Goal: Information Seeking & Learning: Learn about a topic

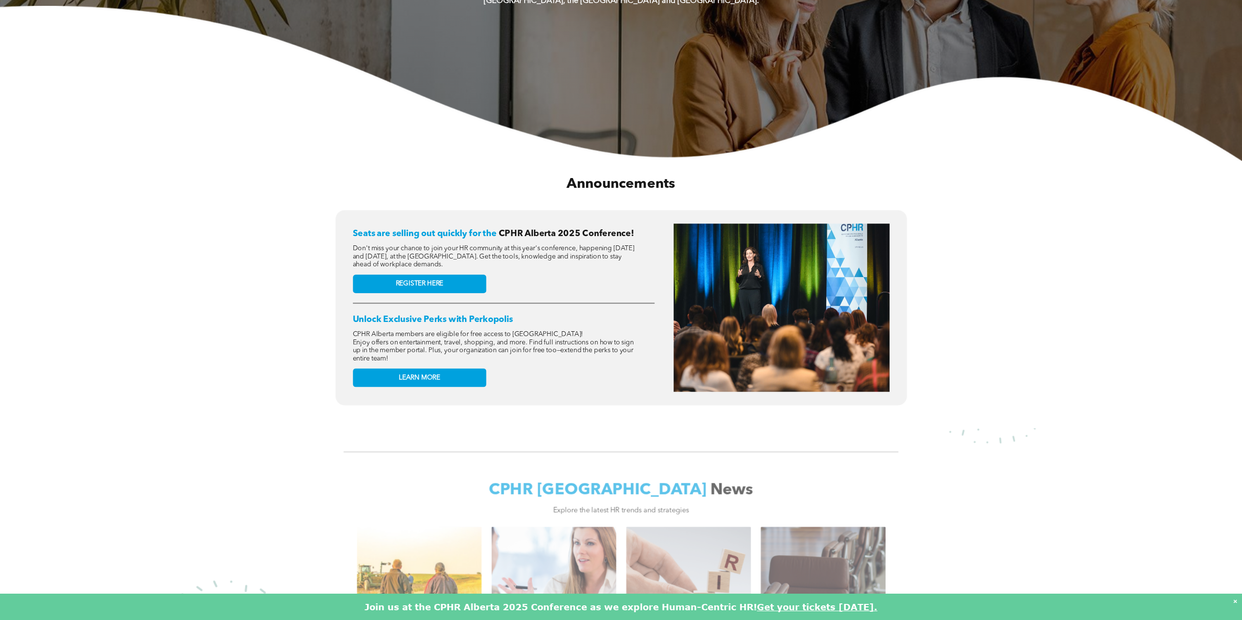
scroll to position [1714, 0]
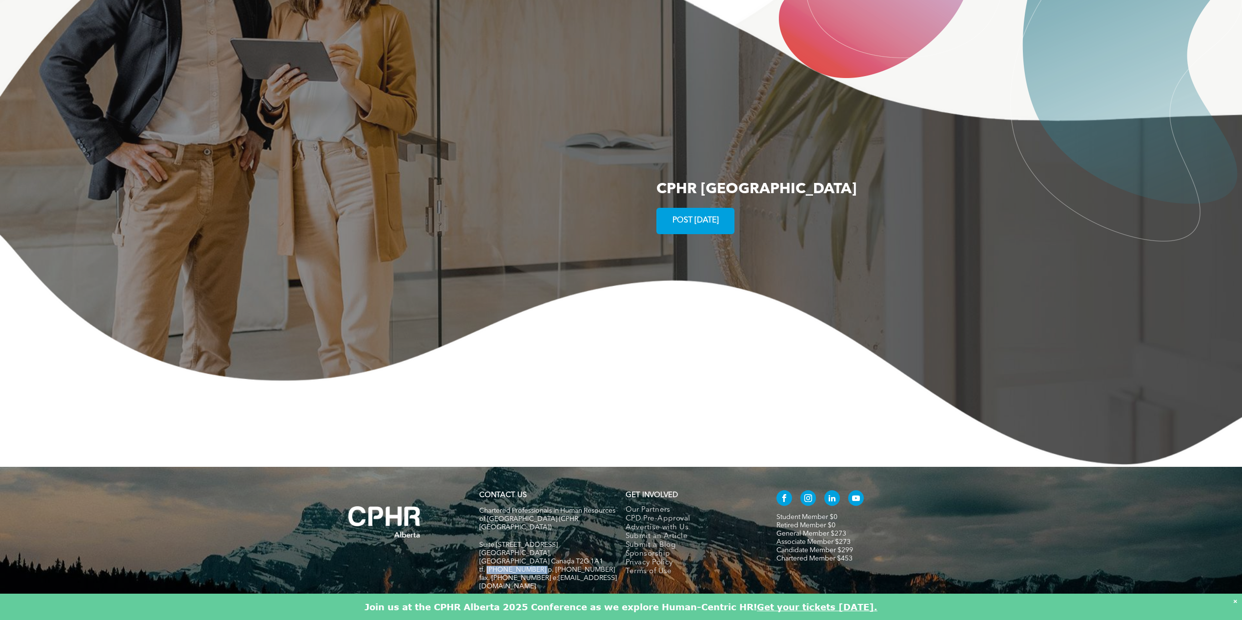
drag, startPoint x: 538, startPoint y: 517, endPoint x: 487, endPoint y: 518, distance: 51.3
click at [487, 567] on span "tf. [PHONE_NUMBER] p. [PHONE_NUMBER]" at bounding box center [547, 570] width 136 height 7
copy span "1-800-668-6125"
click at [565, 395] on img at bounding box center [621, 350] width 1242 height 233
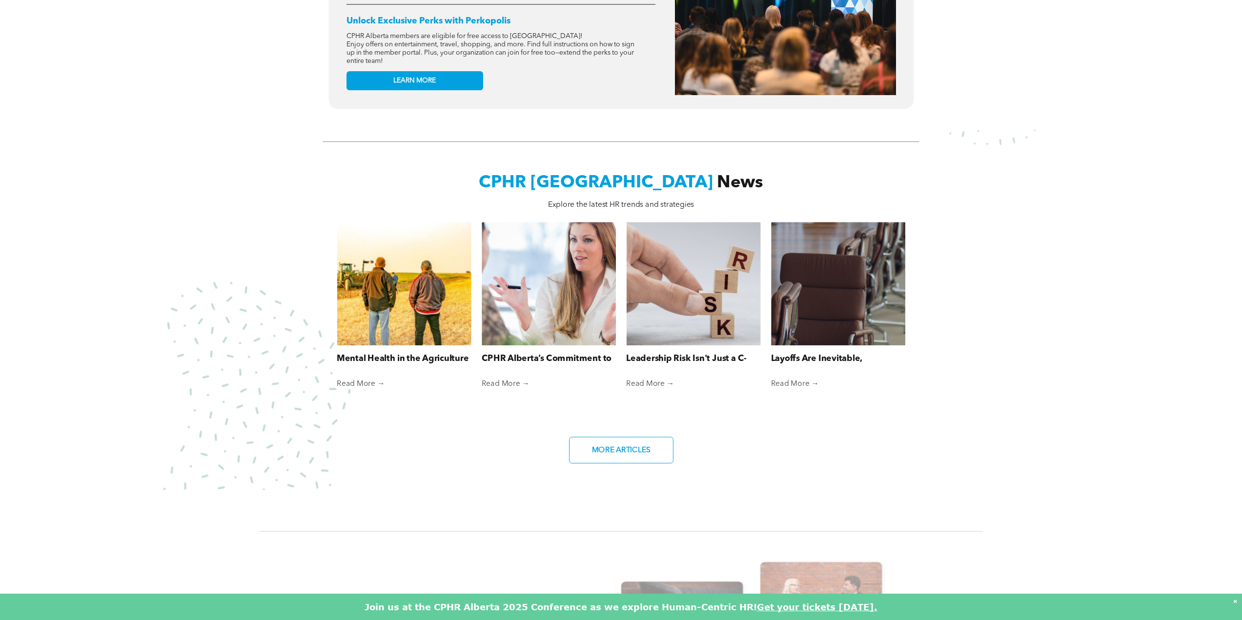
scroll to position [586, 0]
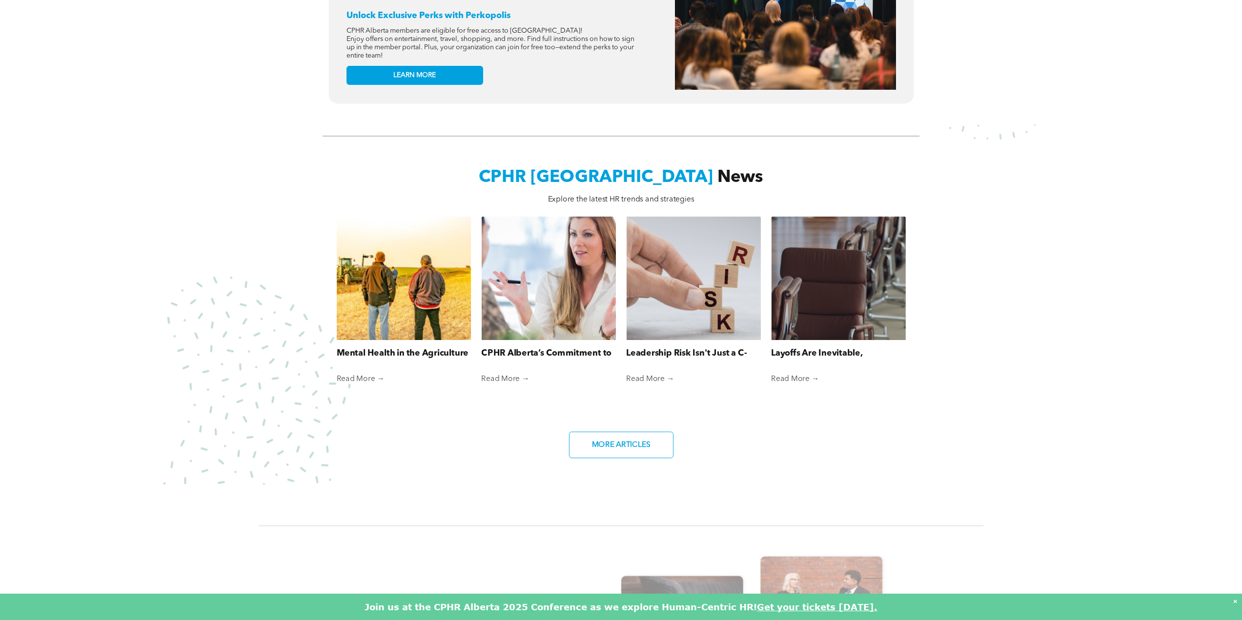
click at [802, 609] on font "Get your tickets [DATE]." at bounding box center [817, 607] width 121 height 11
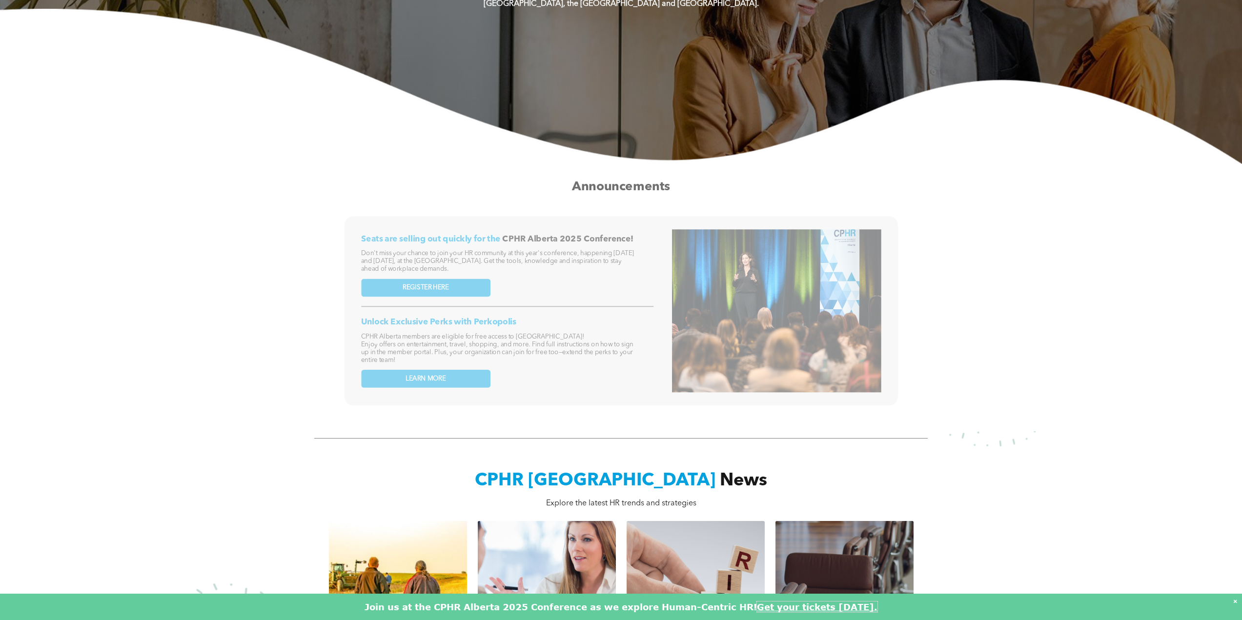
scroll to position [0, 0]
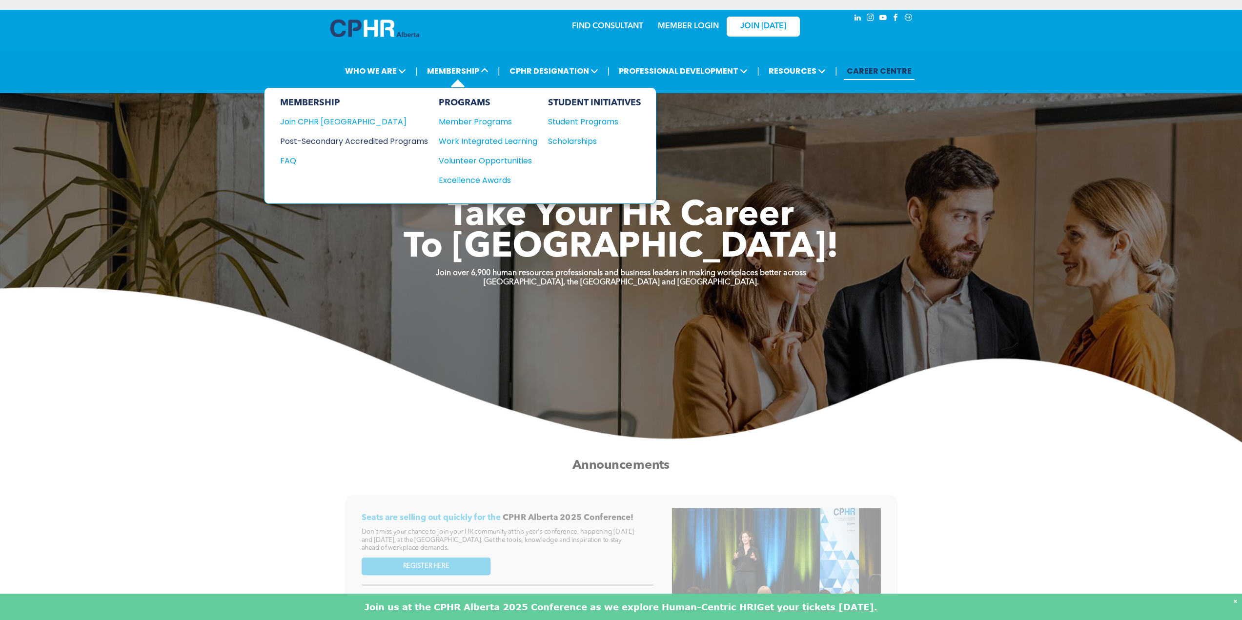
click at [395, 139] on div "Post-Secondary Accredited Programs" at bounding box center [346, 141] width 133 height 12
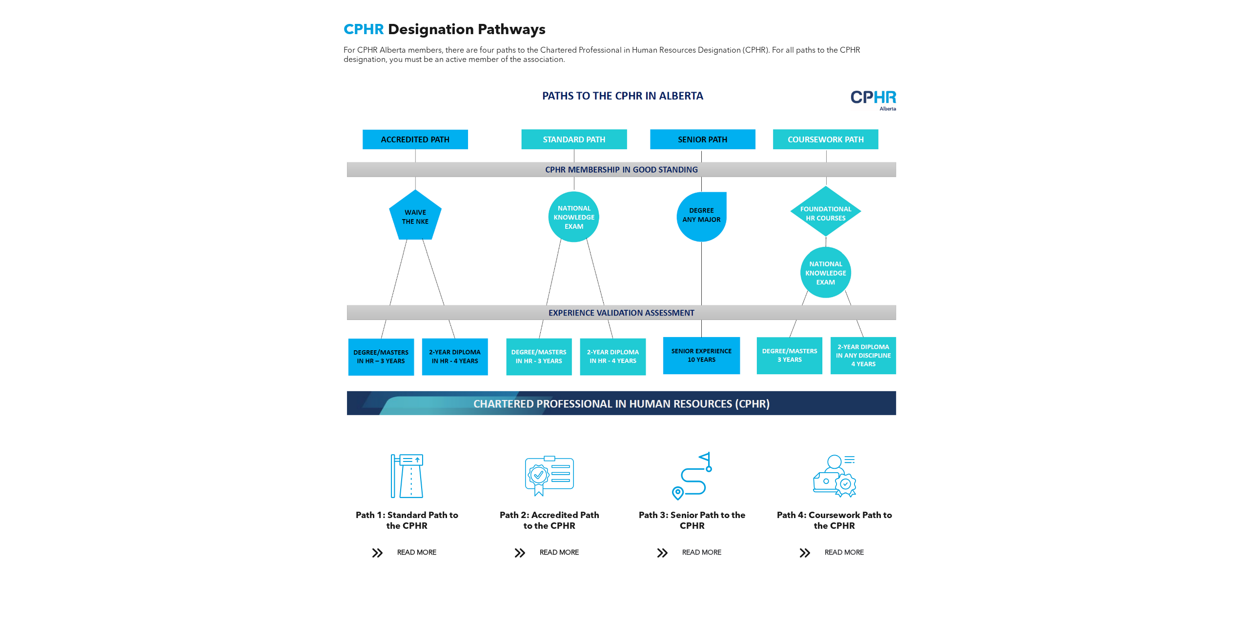
scroll to position [830, 0]
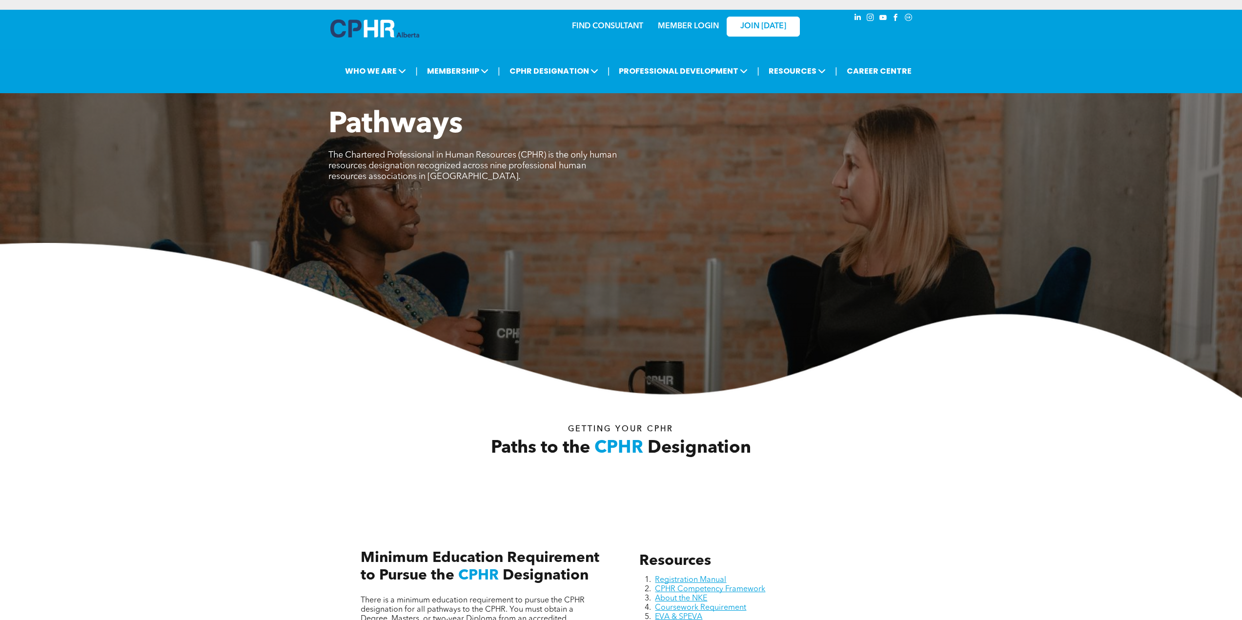
scroll to position [2539, 0]
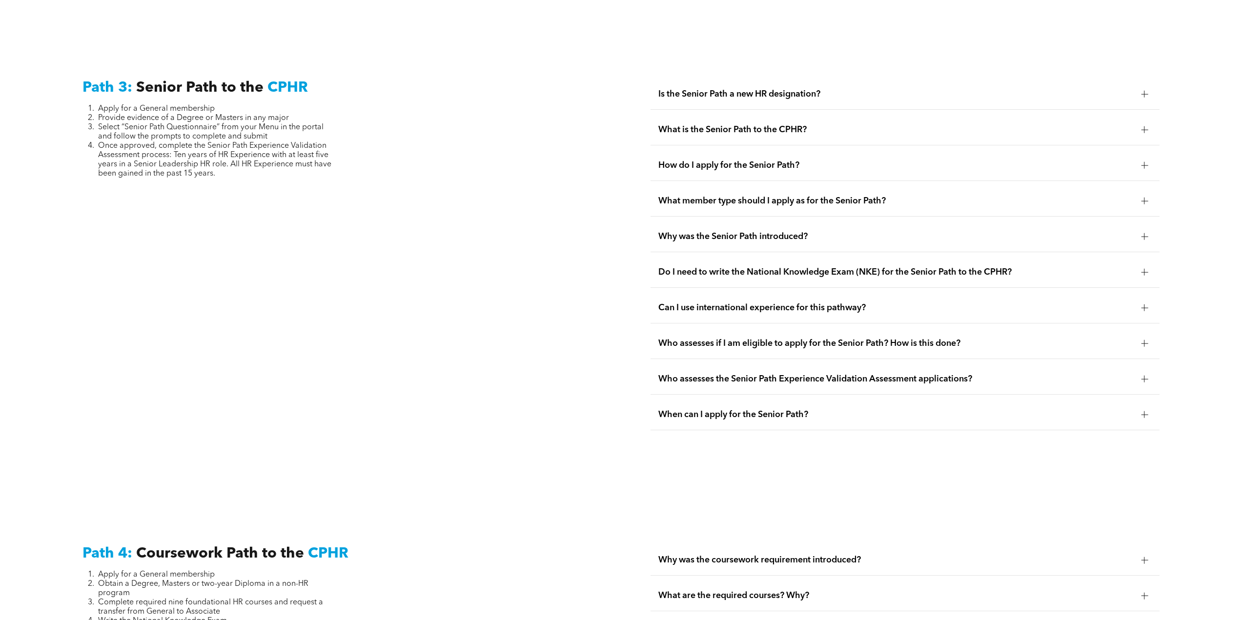
click at [694, 89] on span "Is the Senior Path a new HR designation?" at bounding box center [895, 94] width 475 height 11
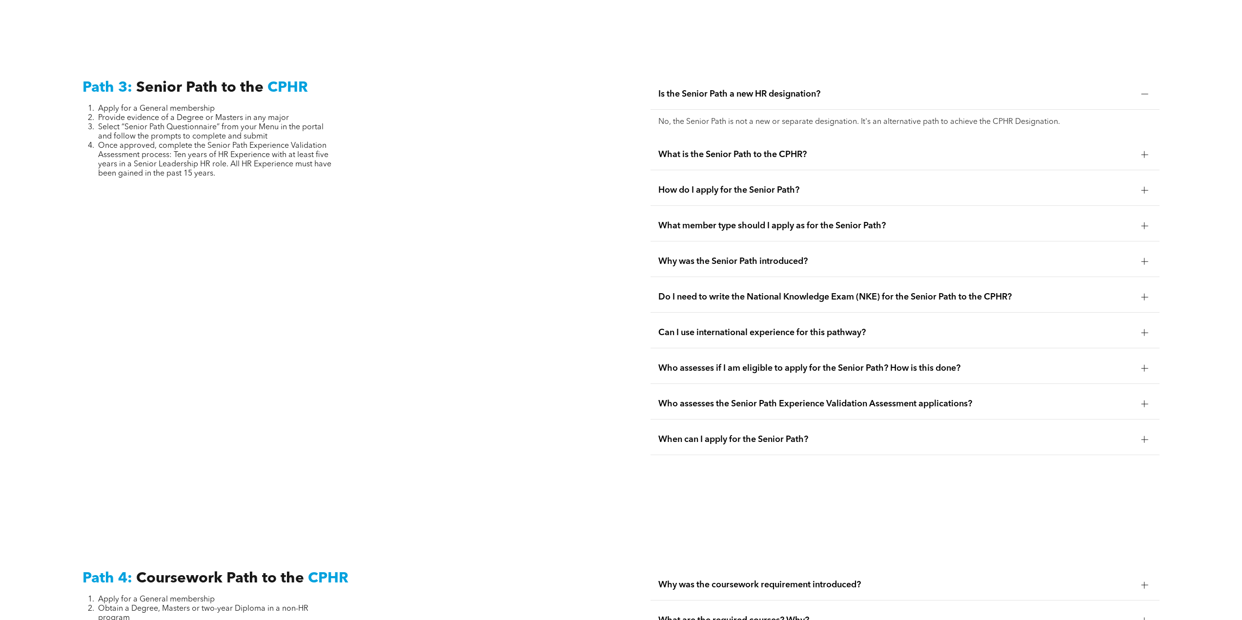
click at [705, 149] on span "What is the Senior Path to the CPHR?" at bounding box center [895, 154] width 475 height 11
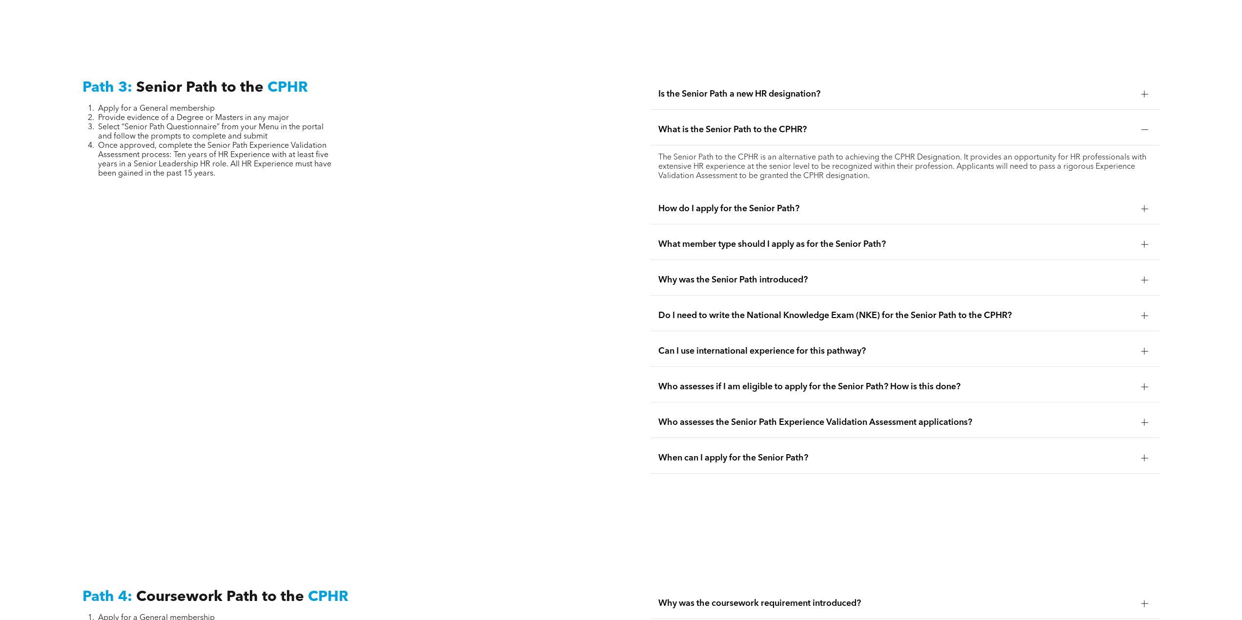
click at [762, 204] on span "How do I apply for the Senior Path?" at bounding box center [895, 209] width 475 height 11
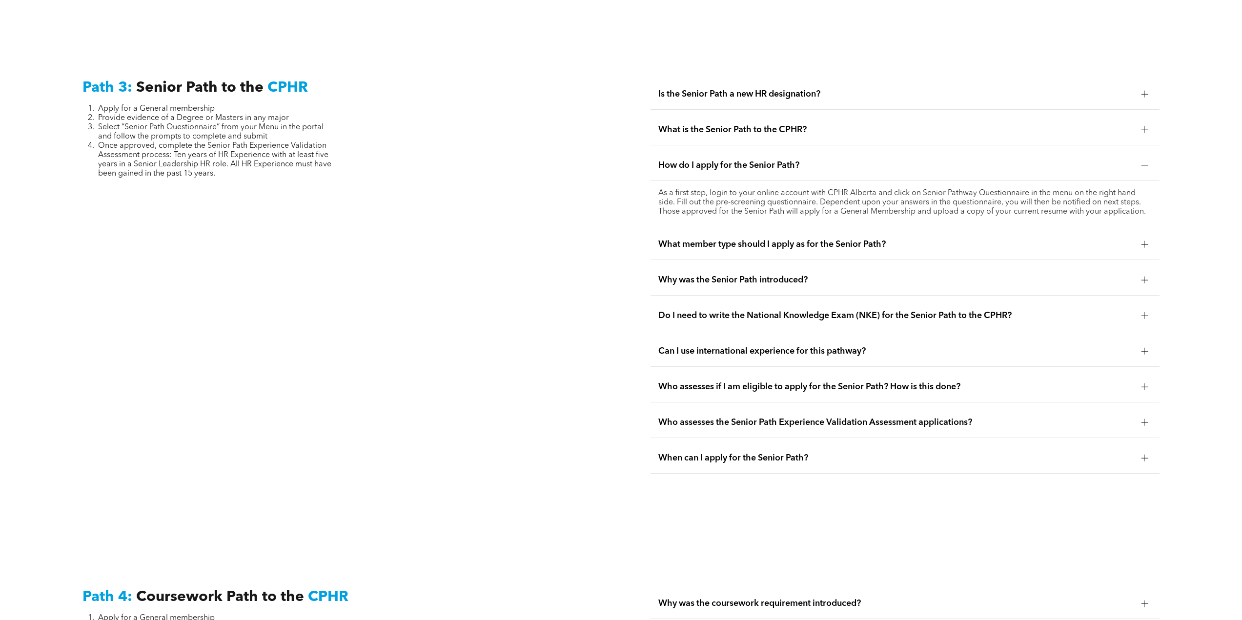
click at [792, 239] on span "What member type should I apply as for the Senior Path?" at bounding box center [895, 244] width 475 height 11
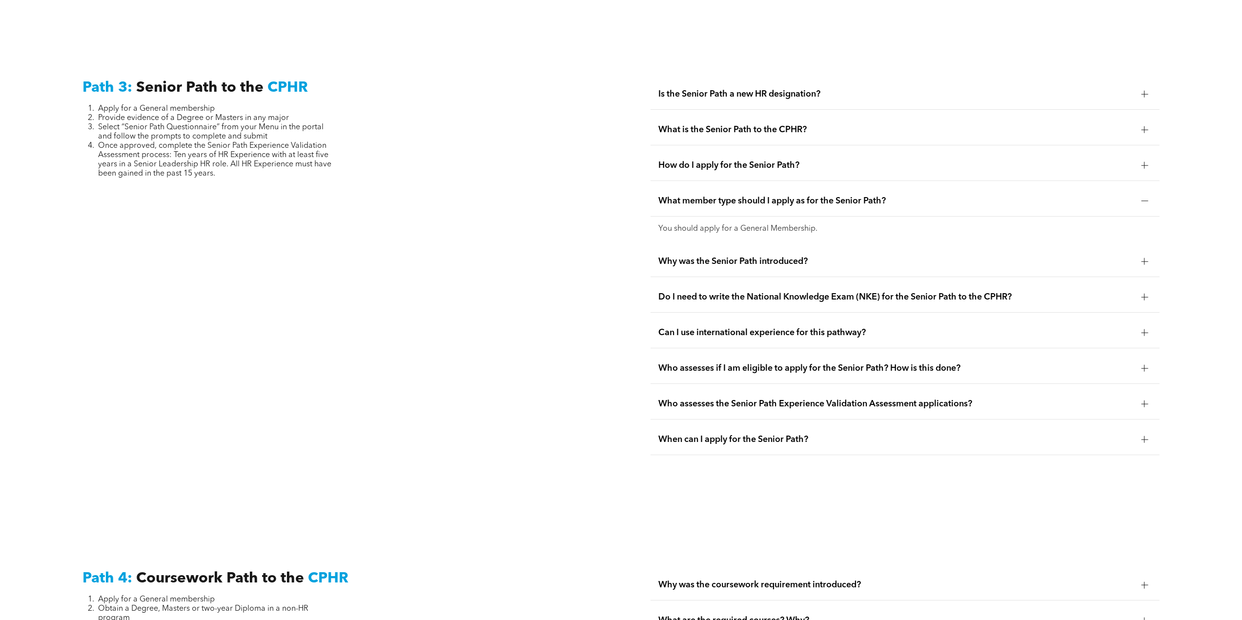
click at [744, 256] on span "Why was the Senior Path introduced?" at bounding box center [895, 261] width 475 height 11
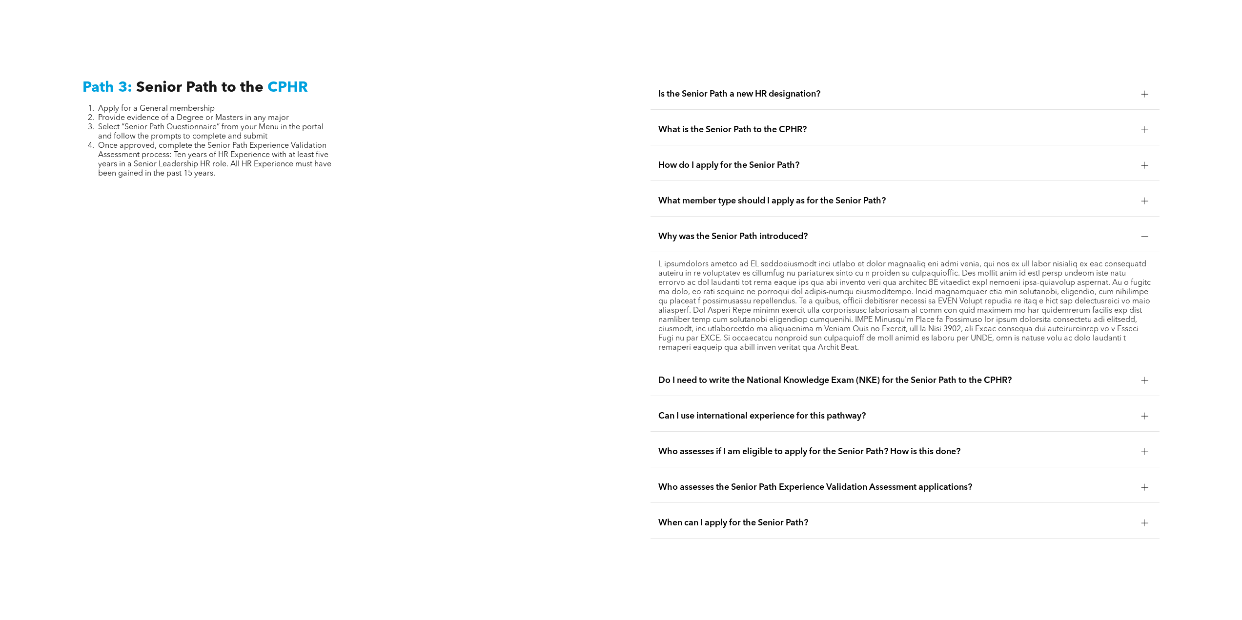
click at [740, 375] on span "Do I need to write the National Knowledge Exam (NKE) for the Senior Path to the…" at bounding box center [895, 380] width 475 height 11
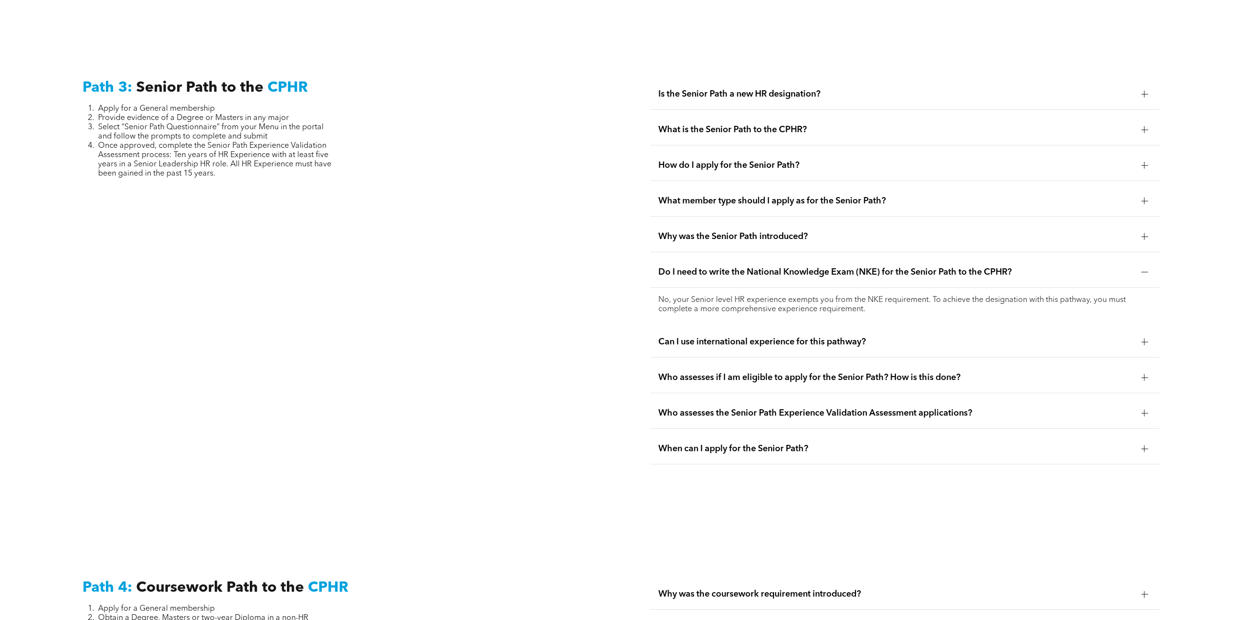
click at [707, 372] on span "Who assesses if I am eligible to apply for the Senior Path? How is this done?" at bounding box center [895, 377] width 475 height 11
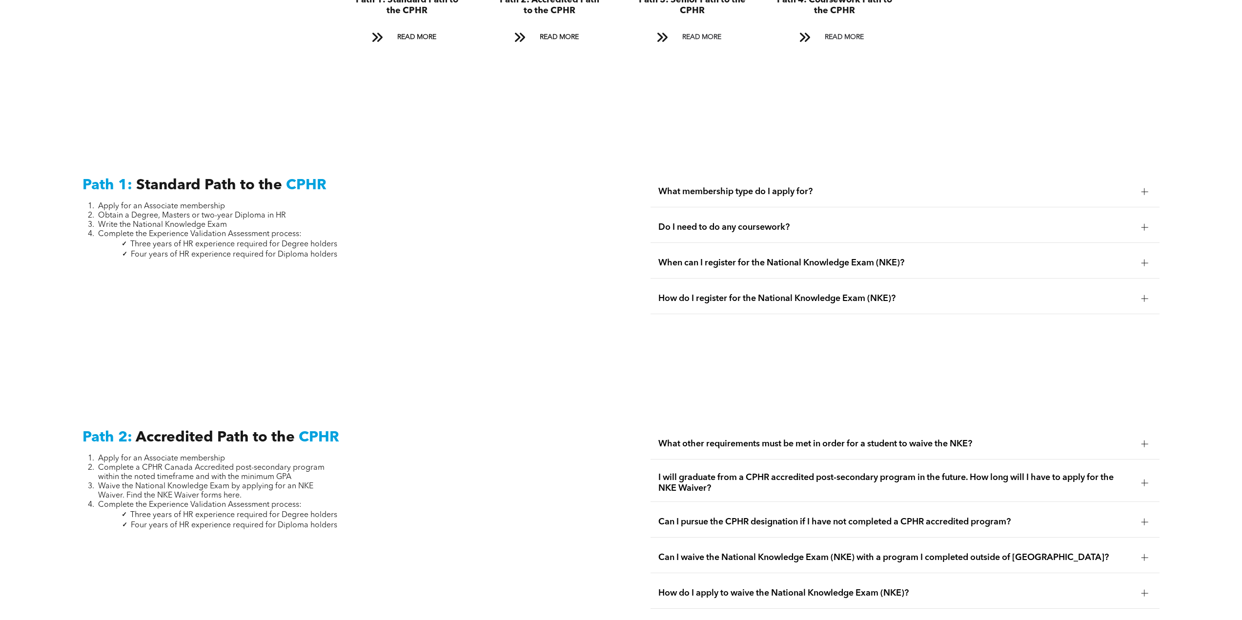
scroll to position [1367, 0]
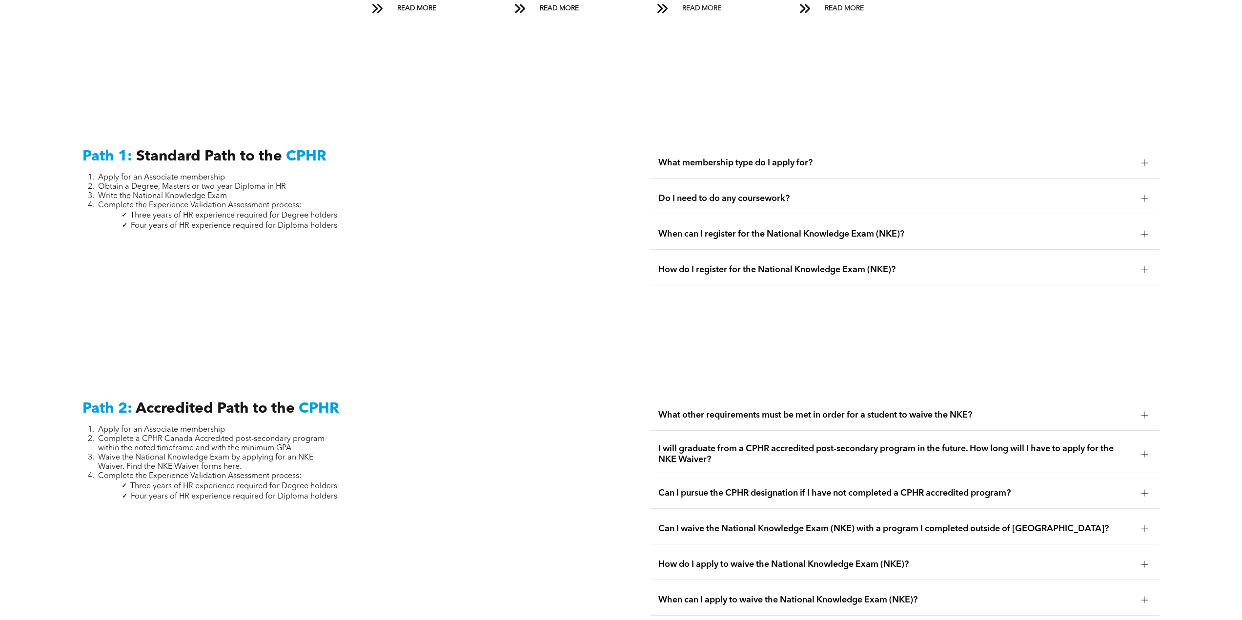
click at [739, 410] on span "What other requirements must be met in order for a student to waive the NKE?" at bounding box center [895, 415] width 475 height 11
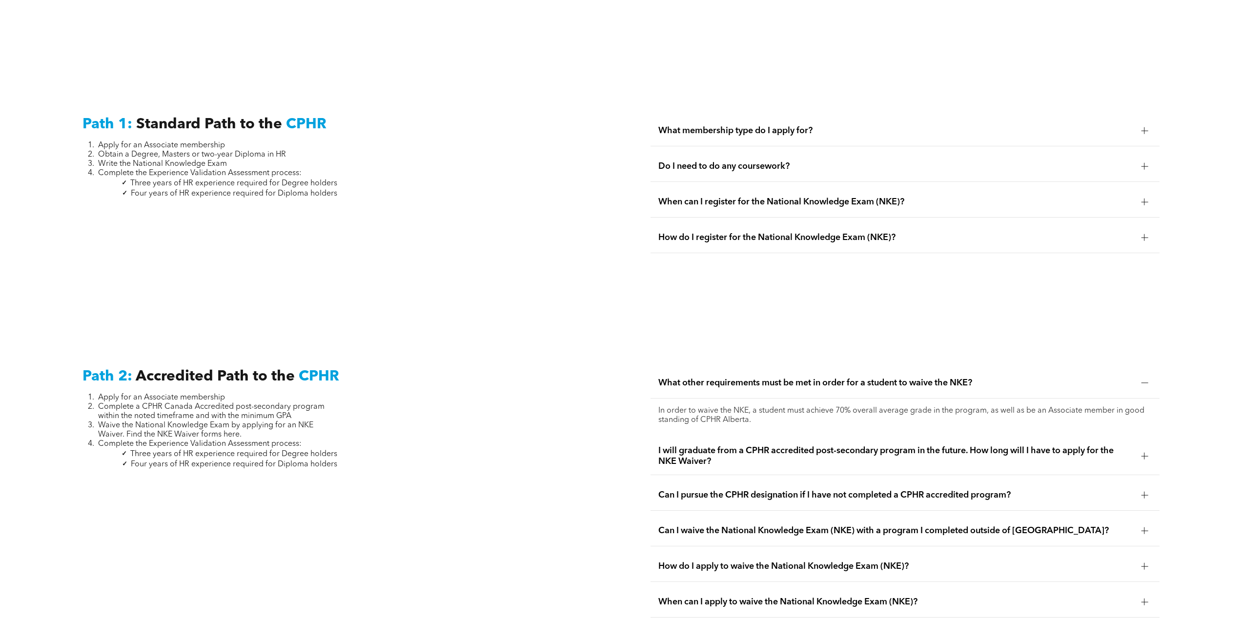
scroll to position [1416, 0]
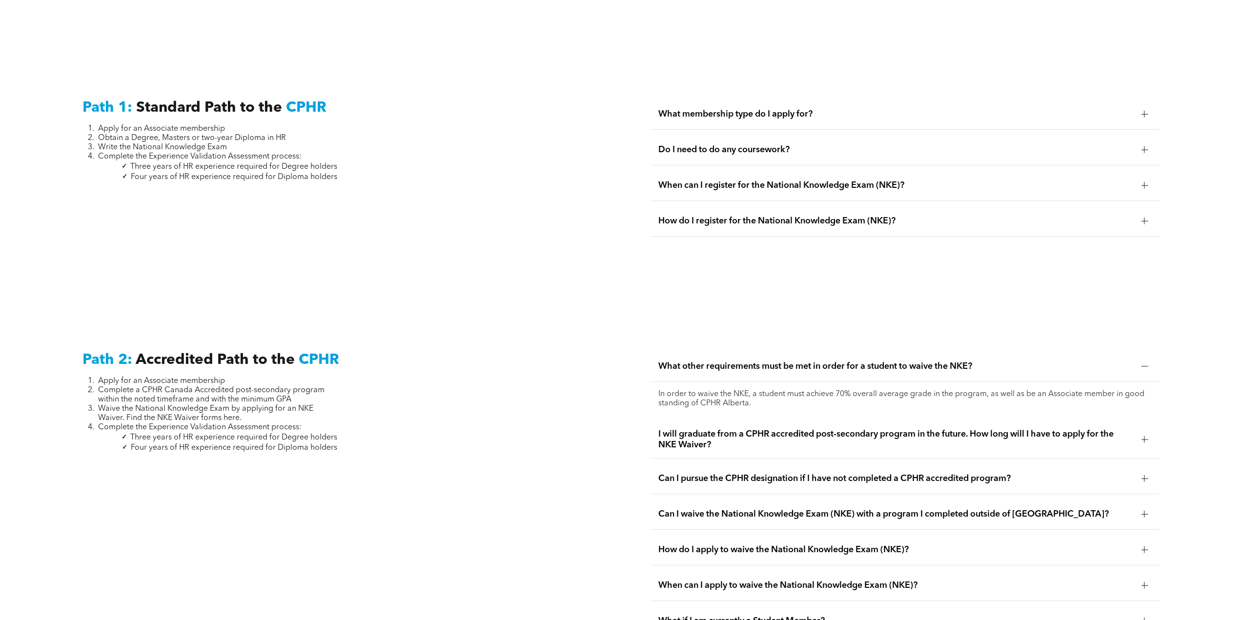
click at [745, 429] on span "I will graduate from a CPHR accredited post-secondary program in the future. Ho…" at bounding box center [895, 439] width 475 height 21
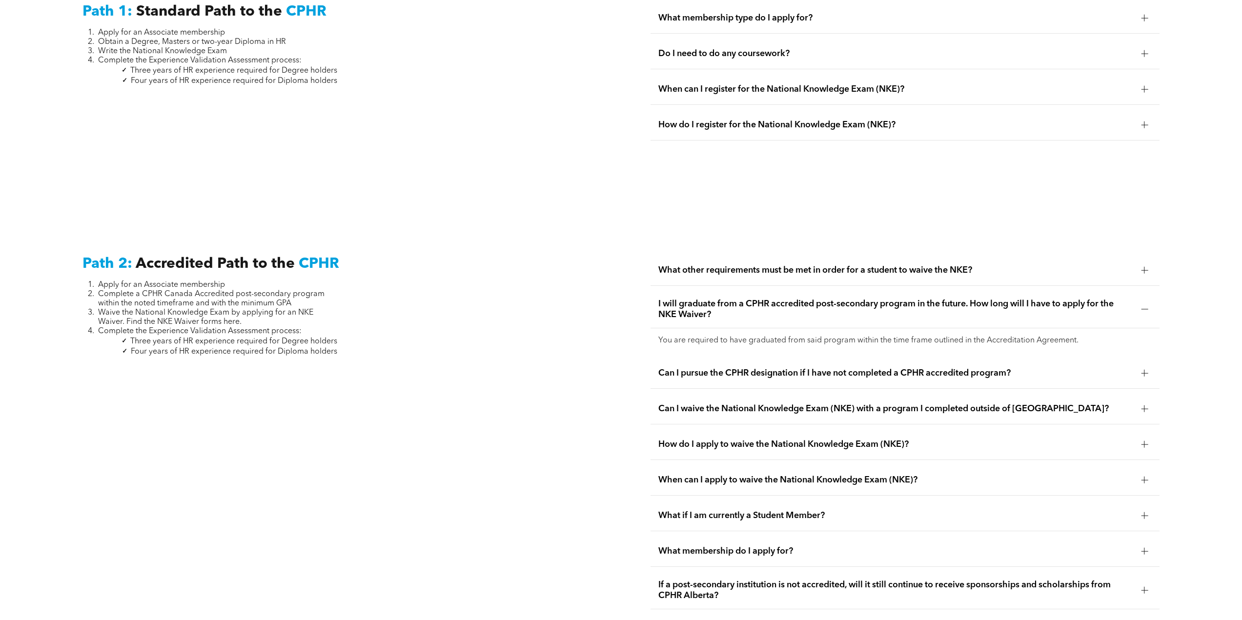
scroll to position [1514, 0]
click at [668, 367] on span "Can I pursue the CPHR designation if I have not completed a CPHR accredited pro…" at bounding box center [895, 372] width 475 height 11
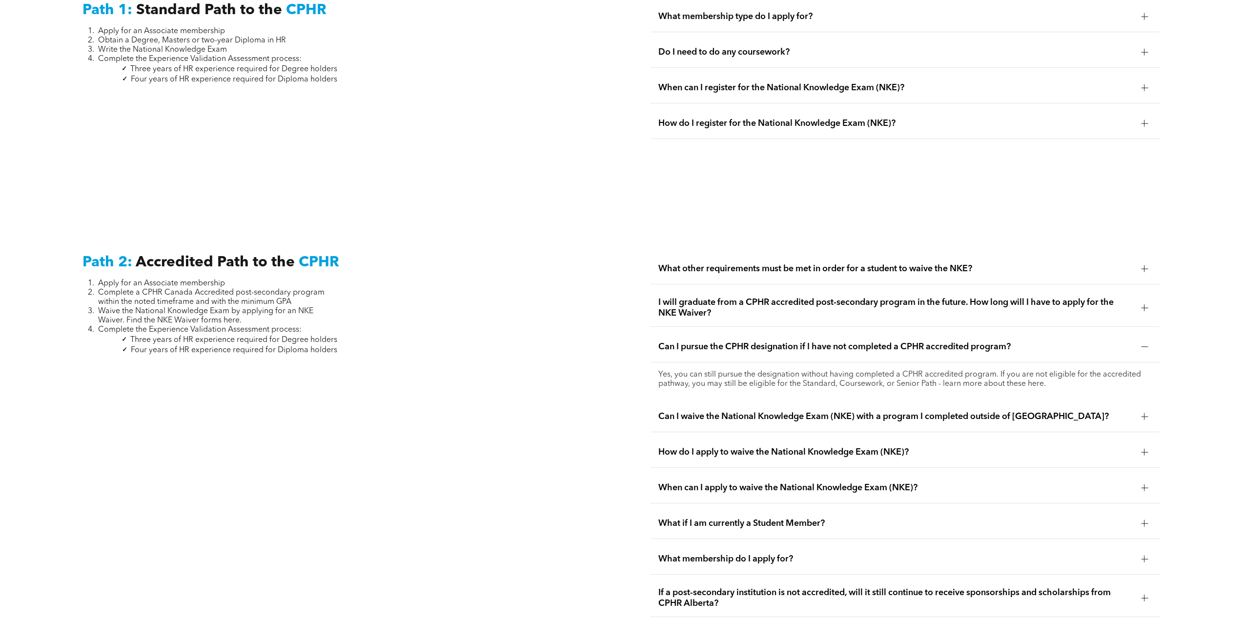
click at [699, 447] on span "How do I apply to waive the National Knowledge Exam (NKE)?" at bounding box center [895, 452] width 475 height 11
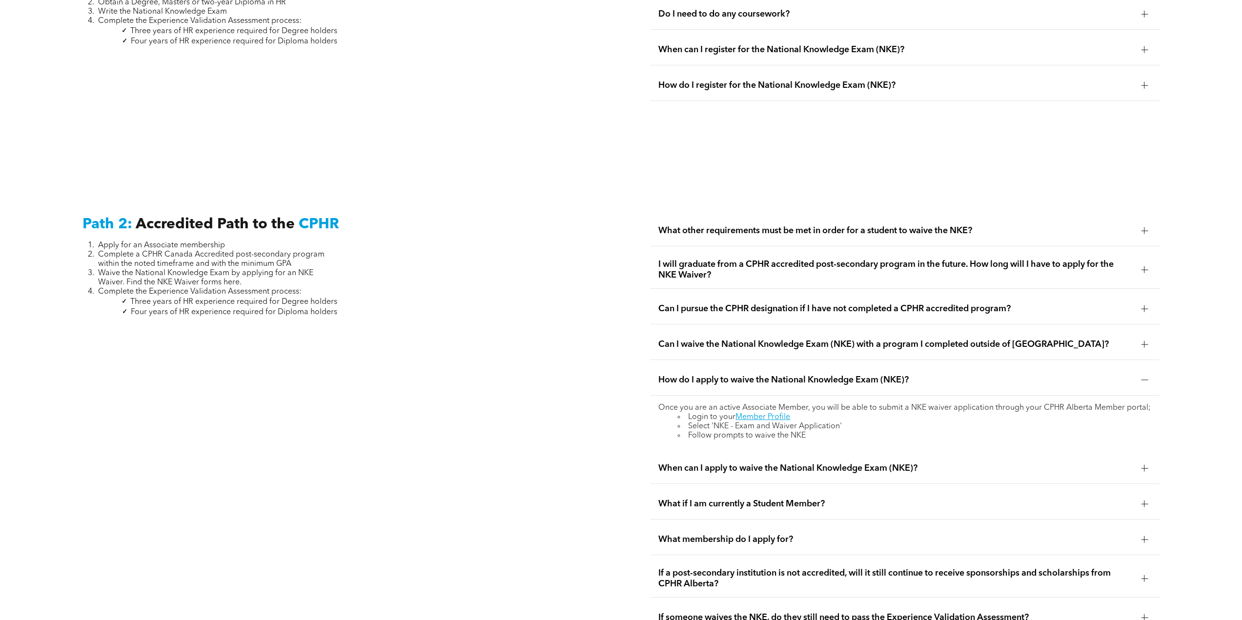
scroll to position [1612, 0]
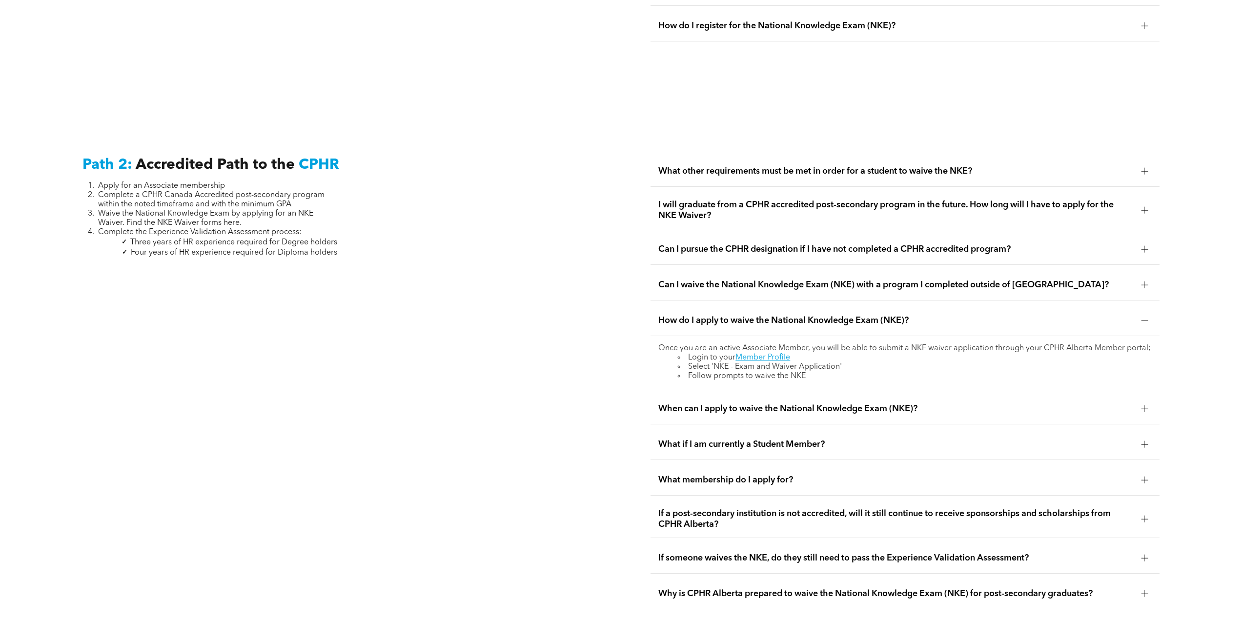
click at [680, 475] on span "What membership do I apply for?" at bounding box center [895, 480] width 475 height 11
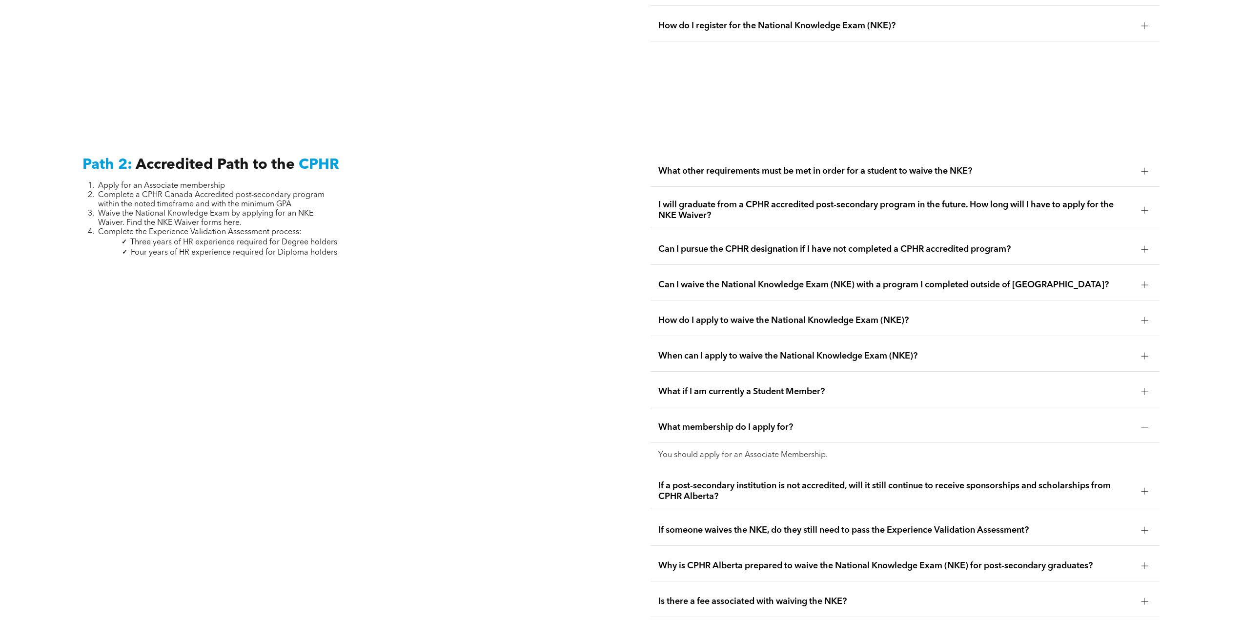
click at [683, 481] on span "If a post-secondary institution is not accredited, will it still continue to re…" at bounding box center [895, 491] width 475 height 21
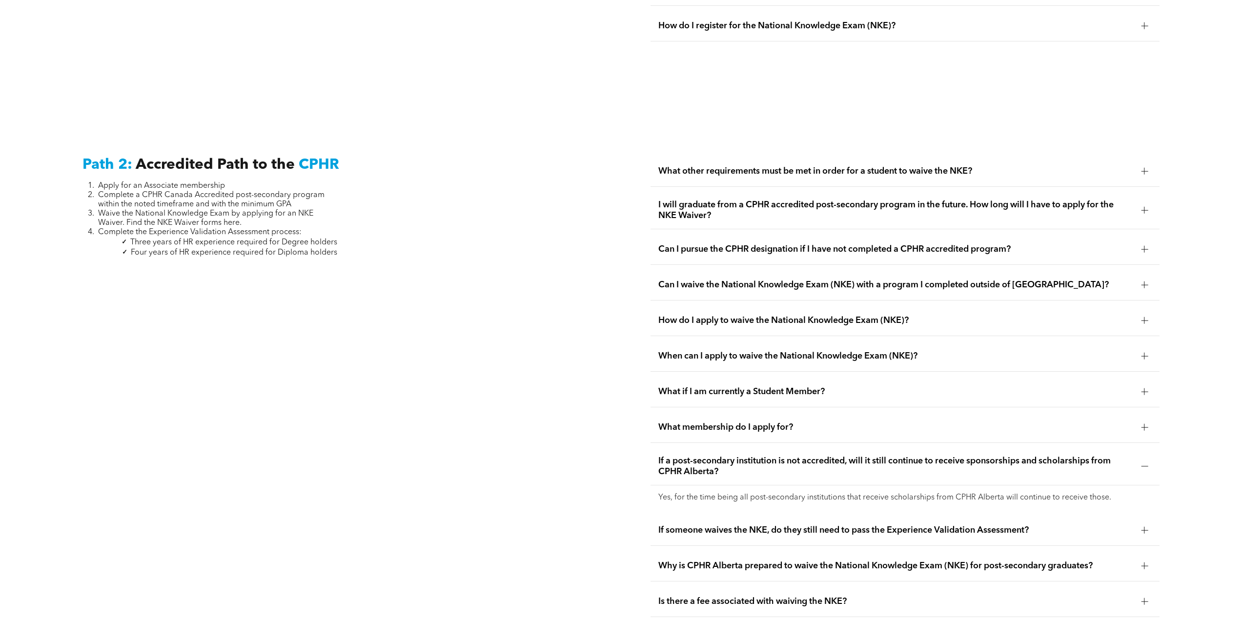
click at [711, 525] on span "If someone waives the NKE, do they still need to pass the Experience Validation…" at bounding box center [895, 530] width 475 height 11
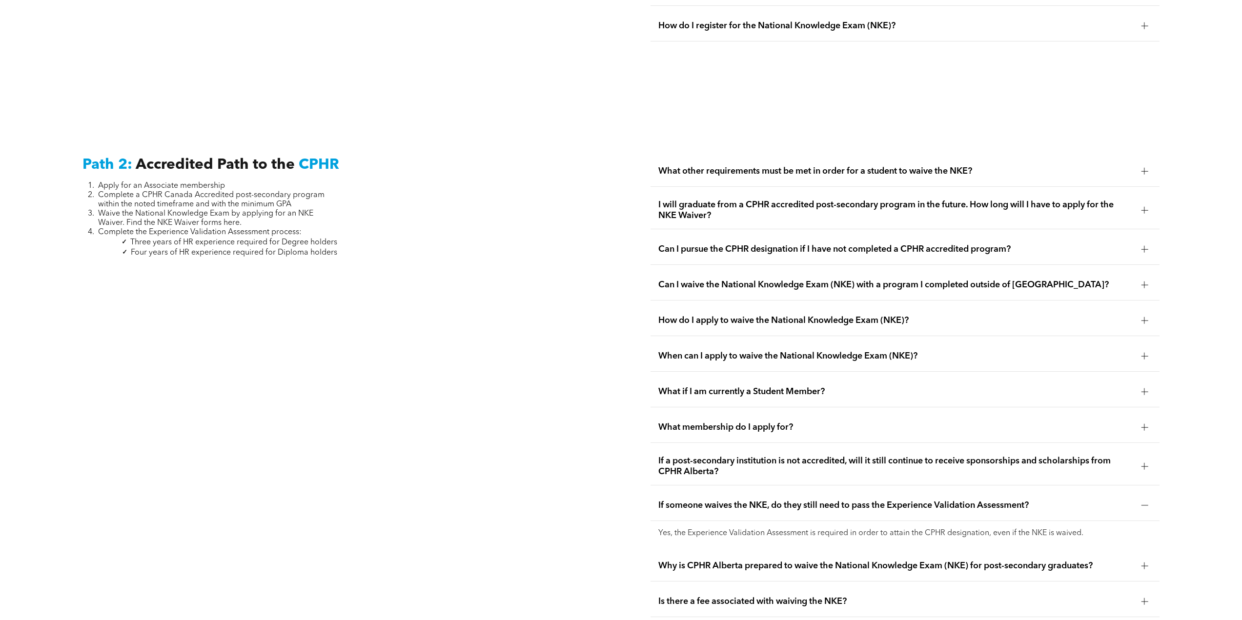
scroll to position [1660, 0]
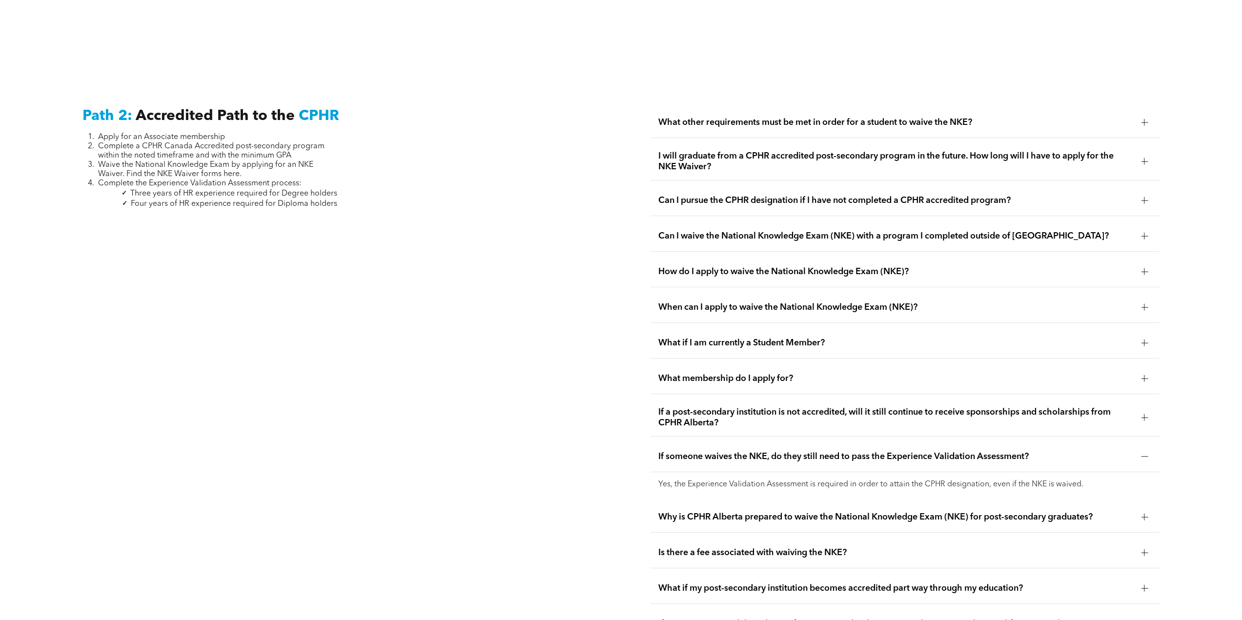
click at [727, 512] on span "Why is CPHR Alberta prepared to waive the National Knowledge Exam (NKE) for pos…" at bounding box center [895, 517] width 475 height 11
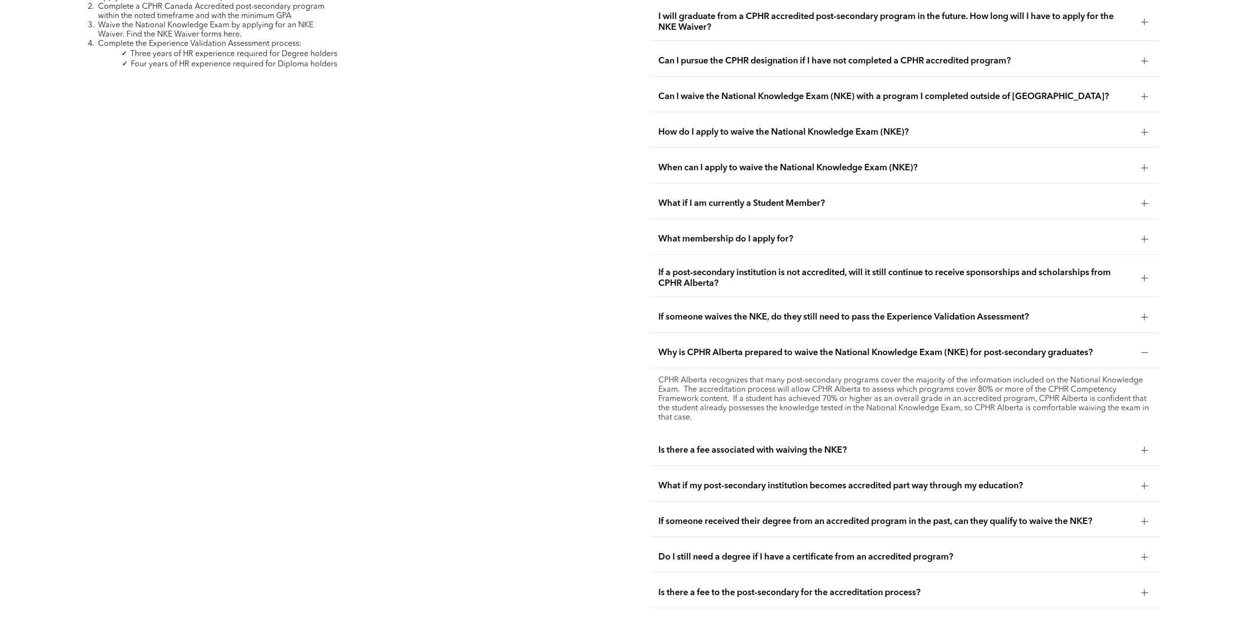
scroll to position [1807, 0]
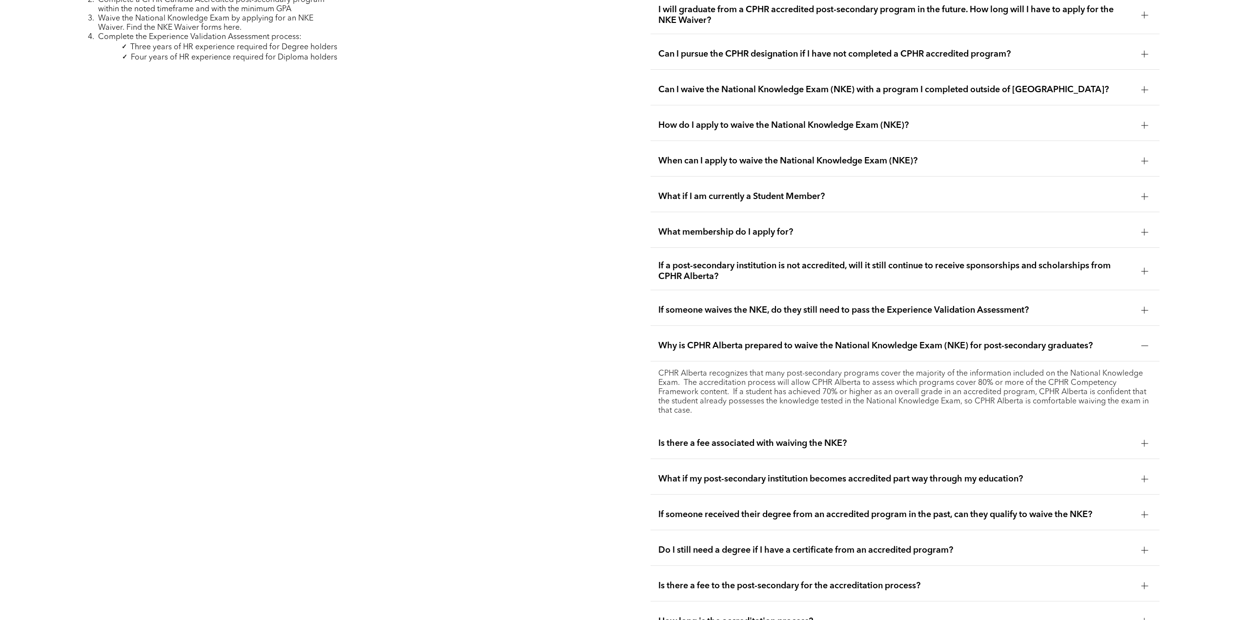
click at [696, 438] on span "Is there a fee associated with waiving the NKE?" at bounding box center [895, 443] width 475 height 11
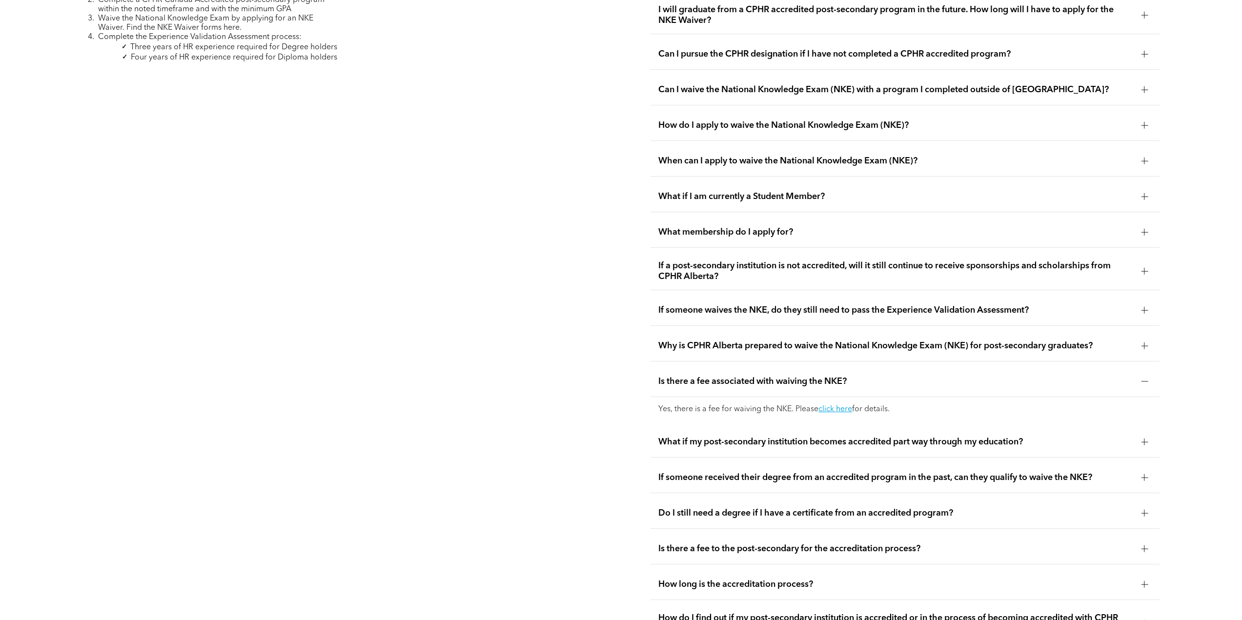
click at [741, 508] on span "Do I still need a degree if I have a certificate from an accredited program?" at bounding box center [895, 513] width 475 height 11
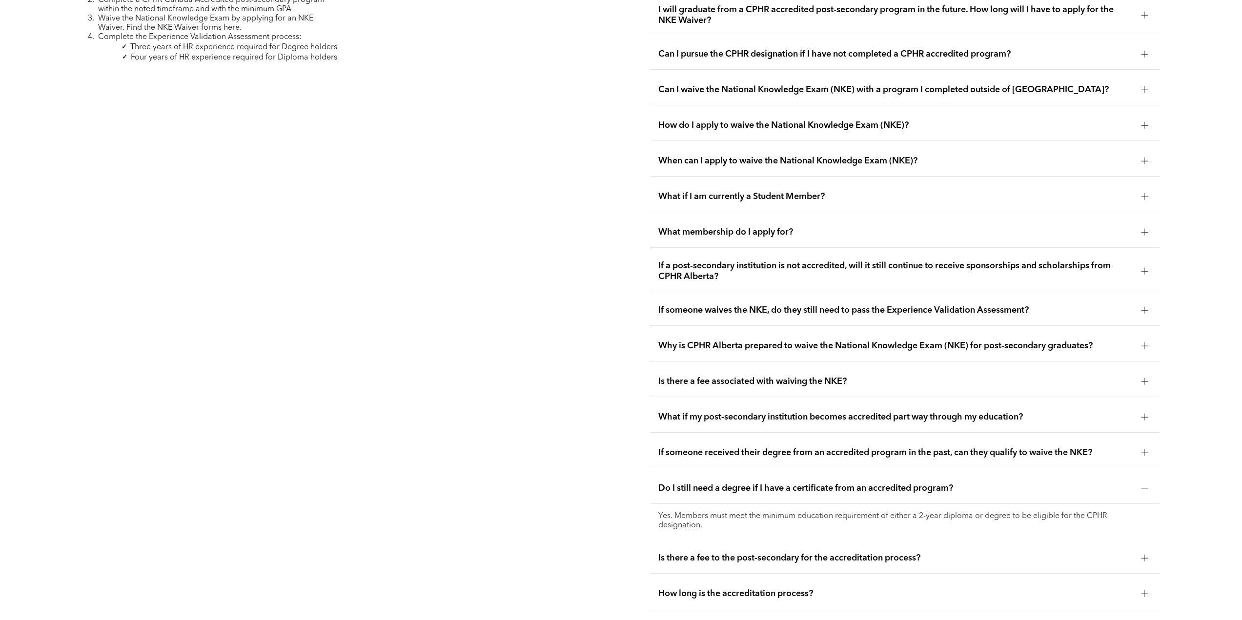
click at [721, 553] on span "Is there a fee to the post-secondary for the accreditation process?" at bounding box center [895, 558] width 475 height 11
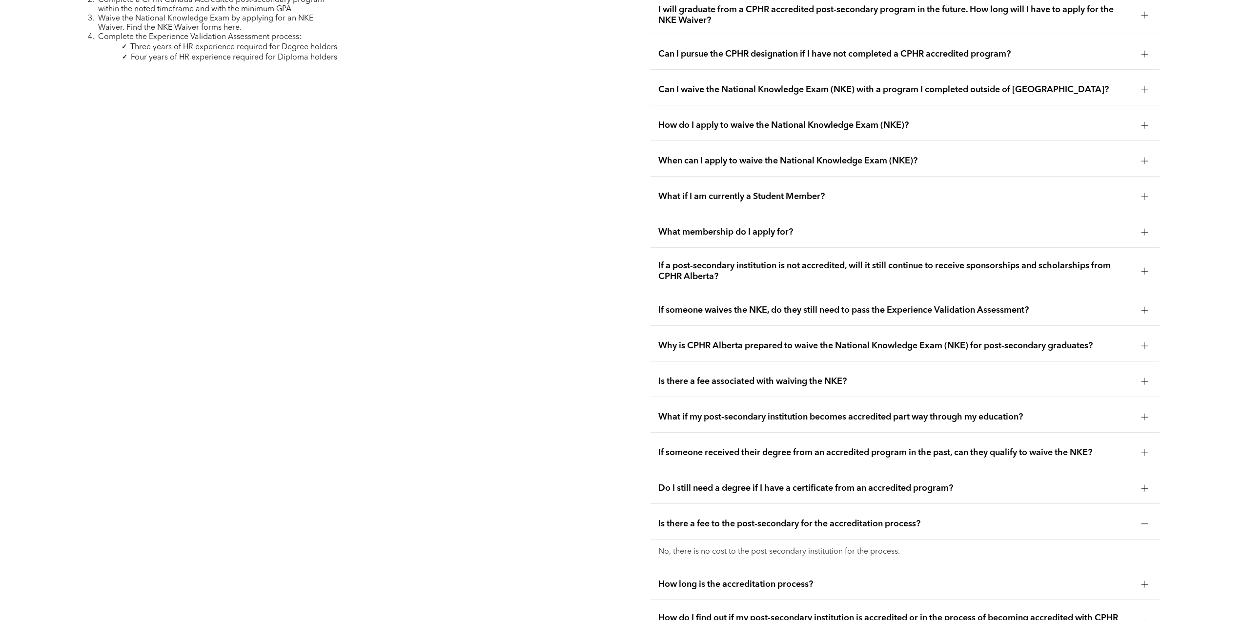
scroll to position [1856, 0]
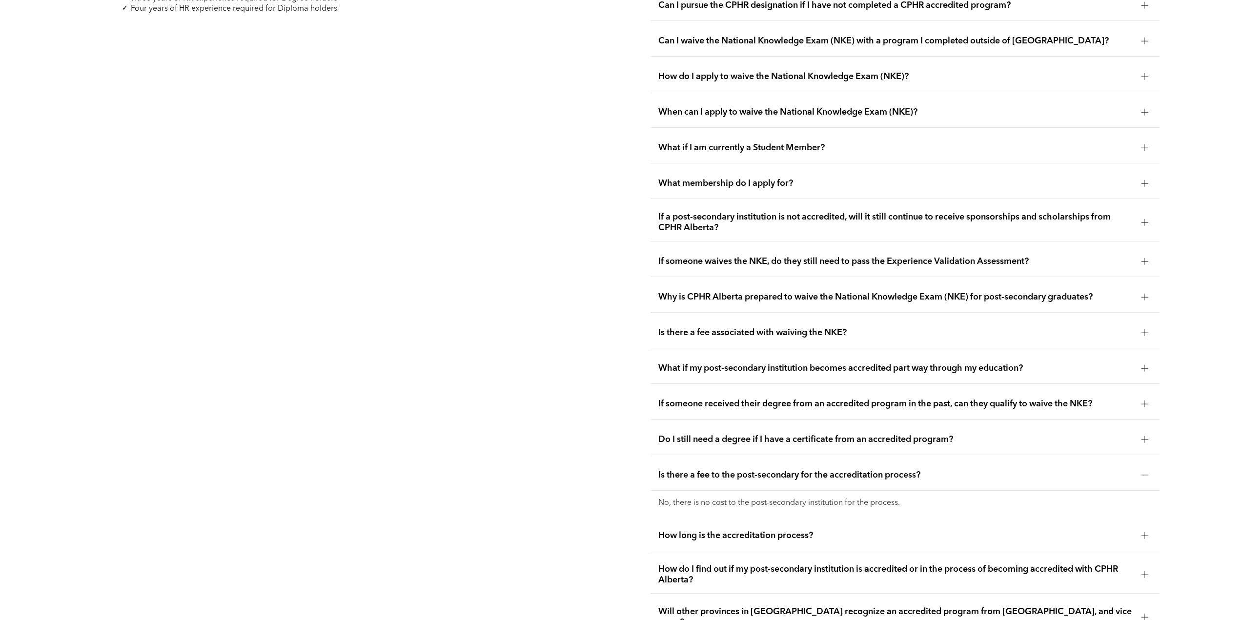
click at [724, 531] on span "How long is the accreditation process?" at bounding box center [895, 536] width 475 height 11
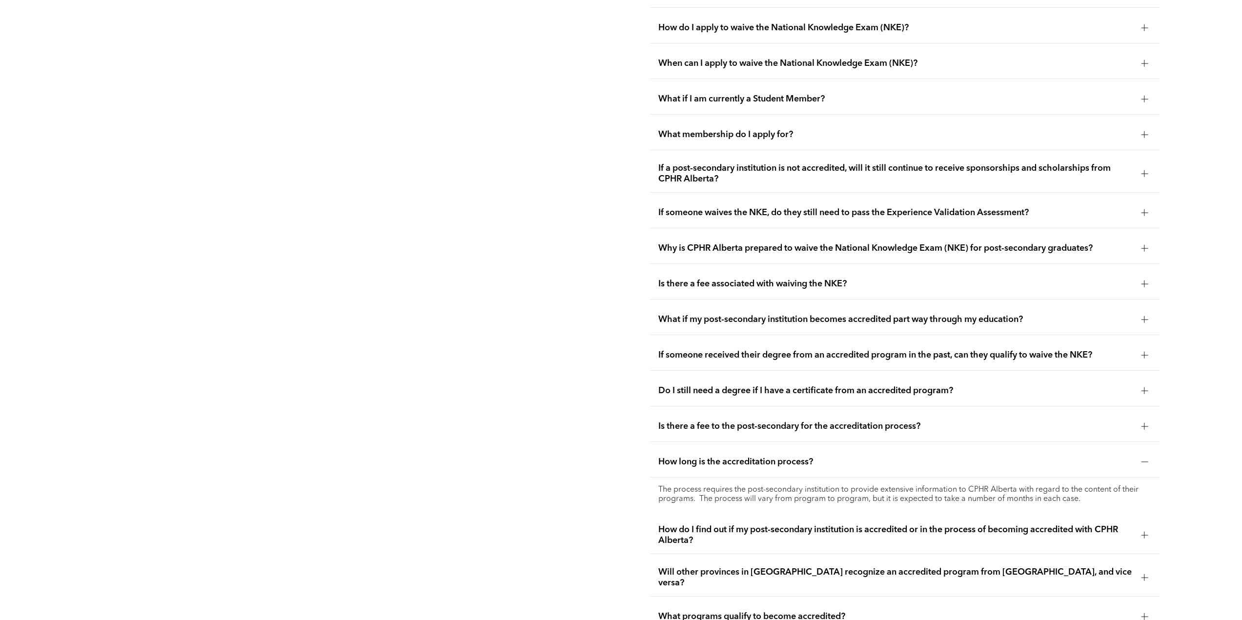
scroll to position [1953, 0]
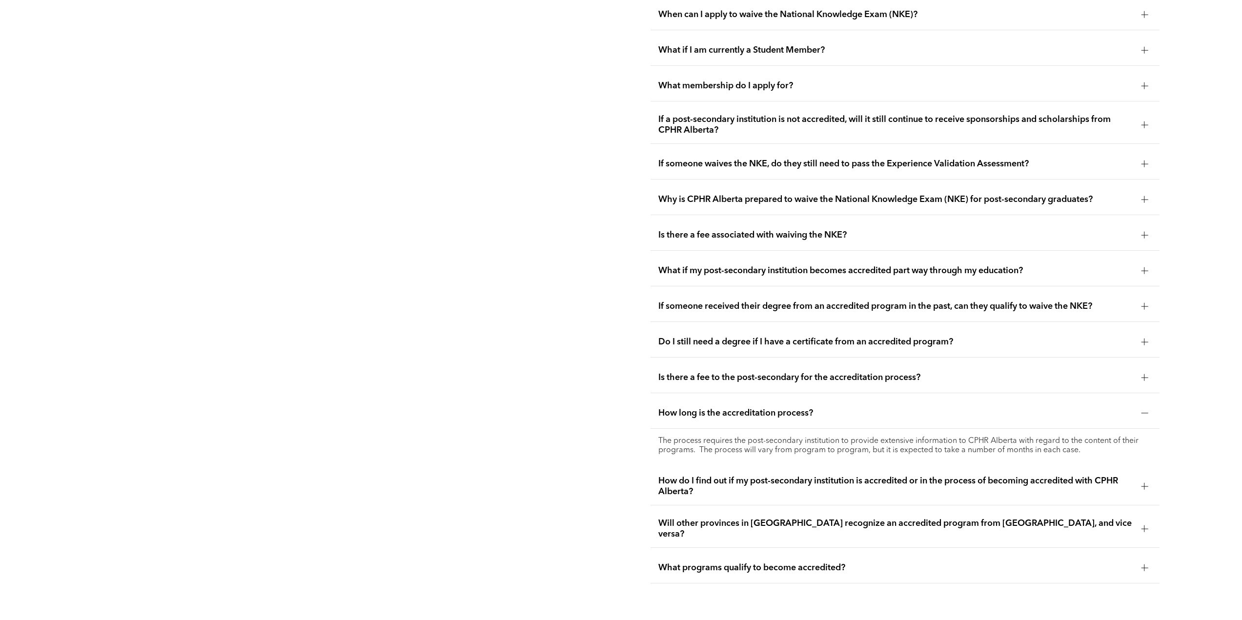
click at [761, 563] on span "What programs qualify to become accredited?" at bounding box center [895, 568] width 475 height 11
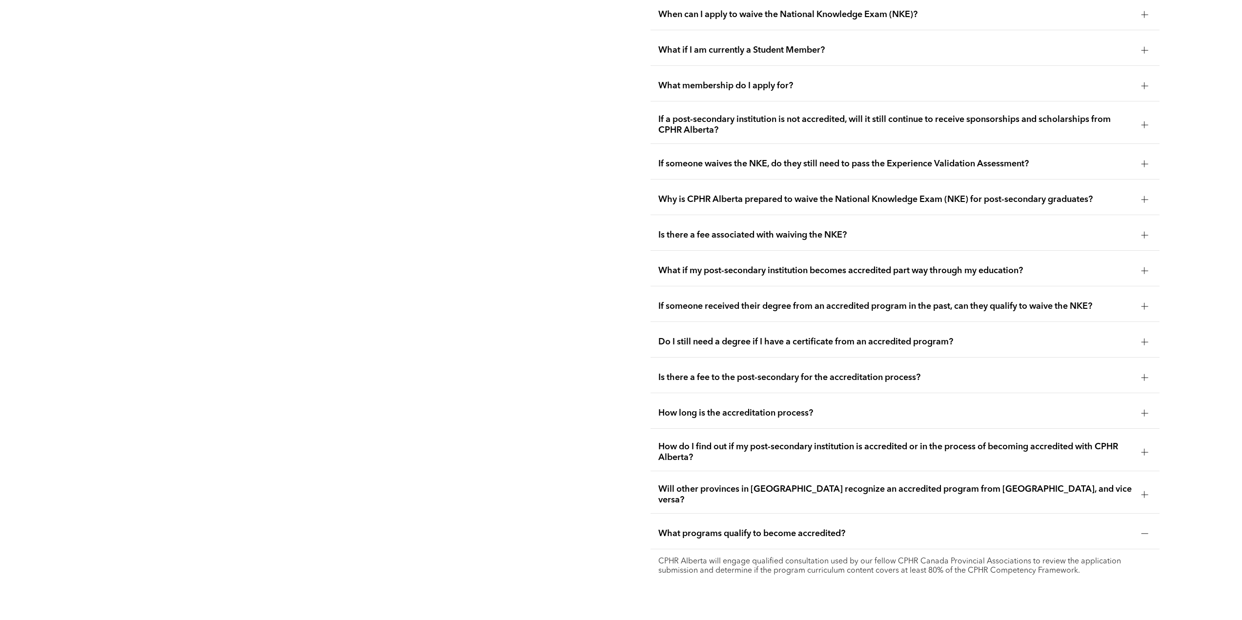
click at [694, 442] on span "How do I find out if my post-secondary institution is accredited or in the proc…" at bounding box center [895, 452] width 475 height 21
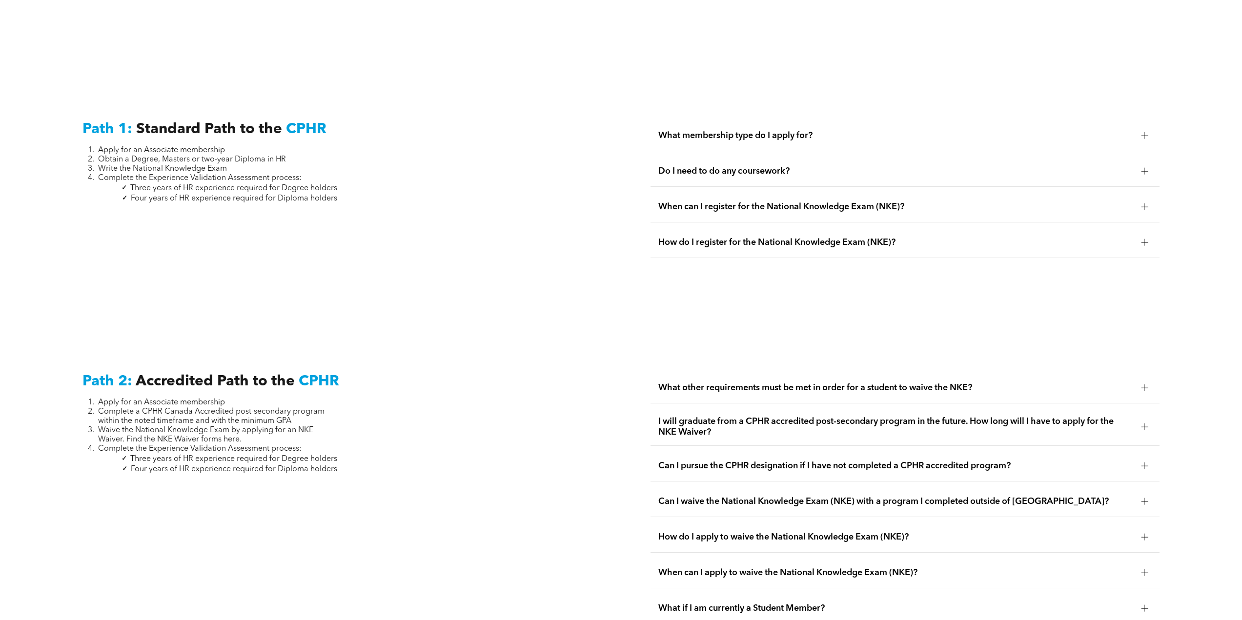
scroll to position [1416, 0]
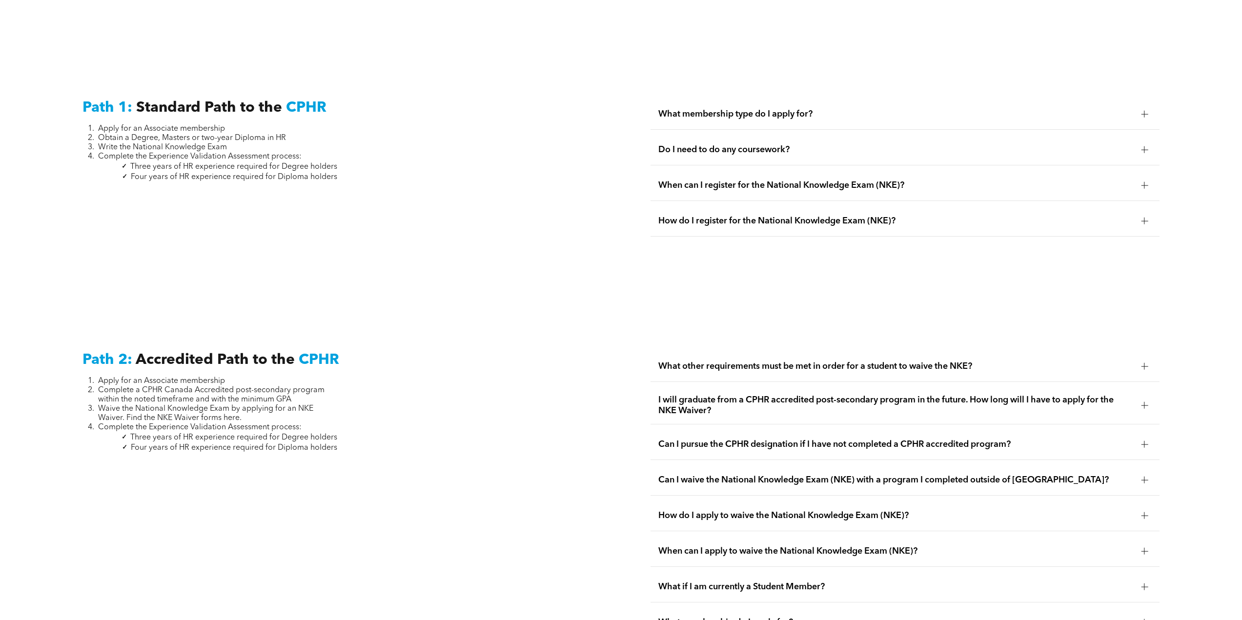
click at [690, 361] on span "What other requirements must be met in order for a student to waive the NKE?" at bounding box center [895, 366] width 475 height 11
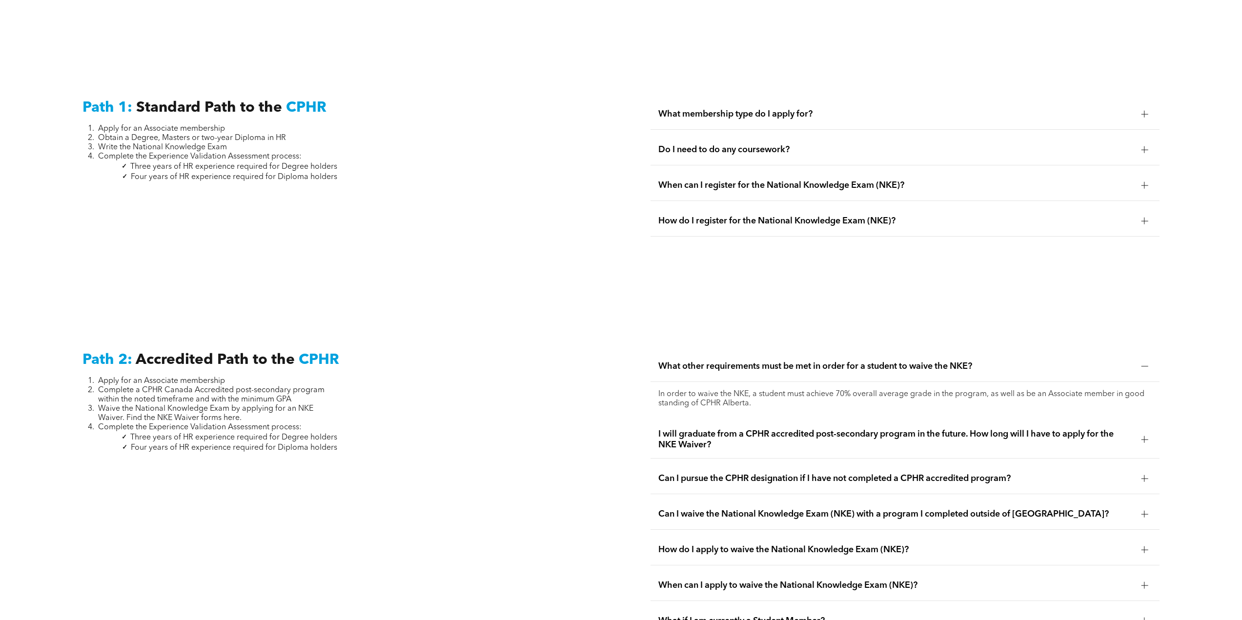
click at [696, 473] on span "Can I pursue the CPHR designation if I have not completed a CPHR accredited pro…" at bounding box center [895, 478] width 475 height 11
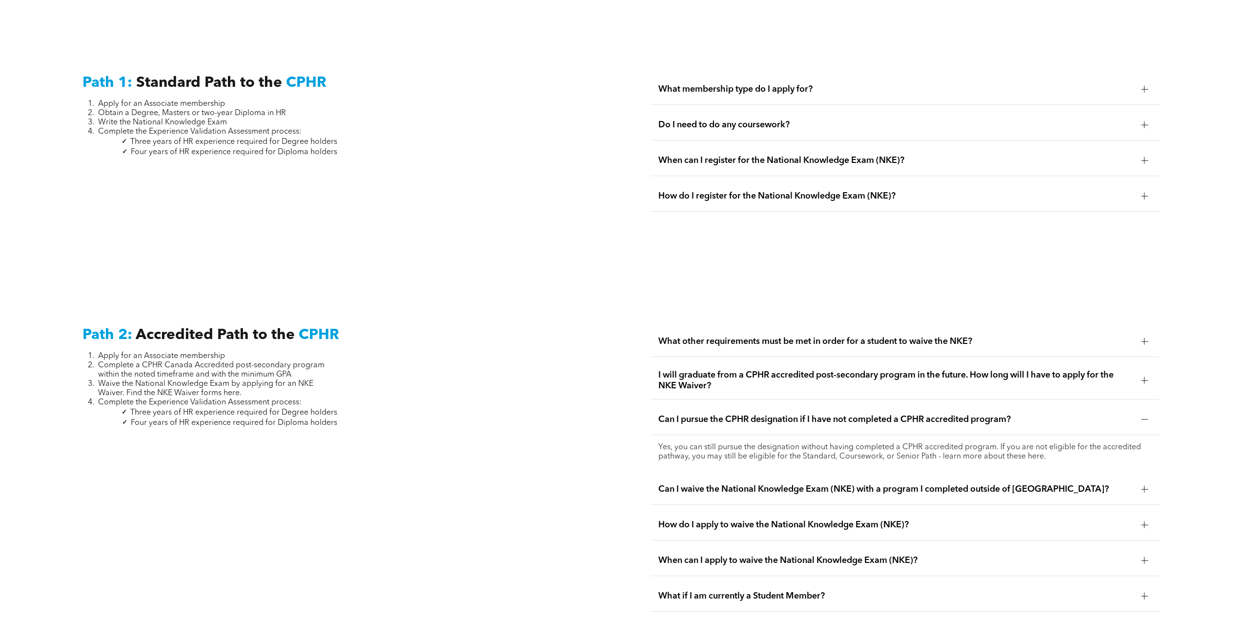
scroll to position [1465, 0]
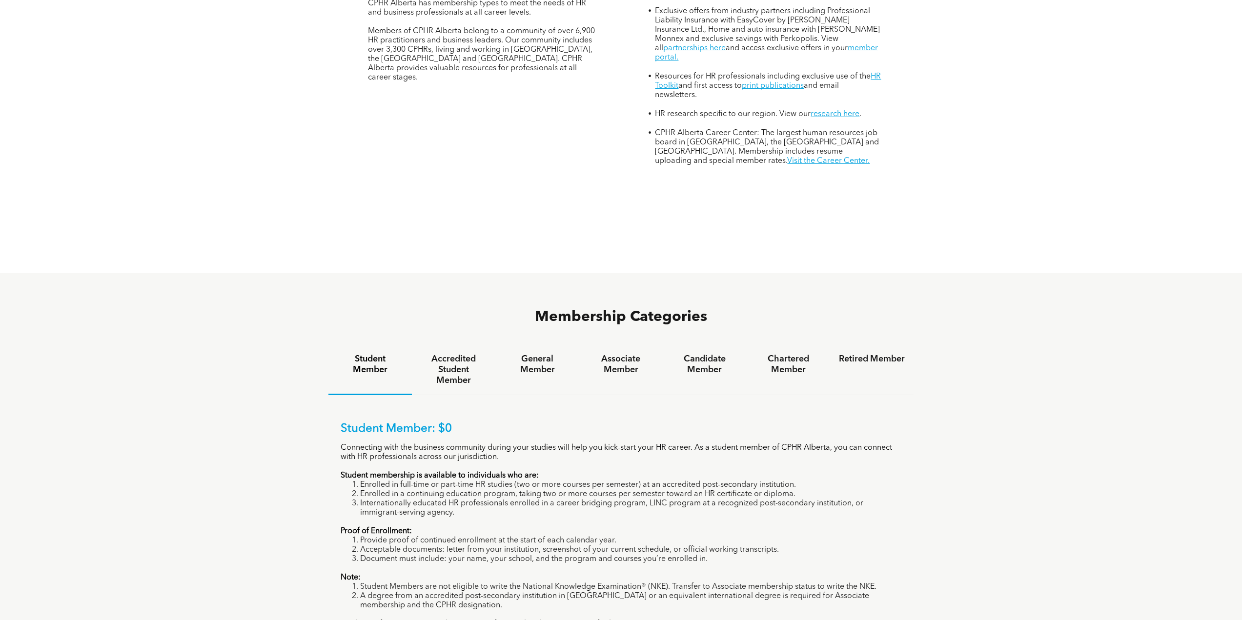
scroll to position [537, 0]
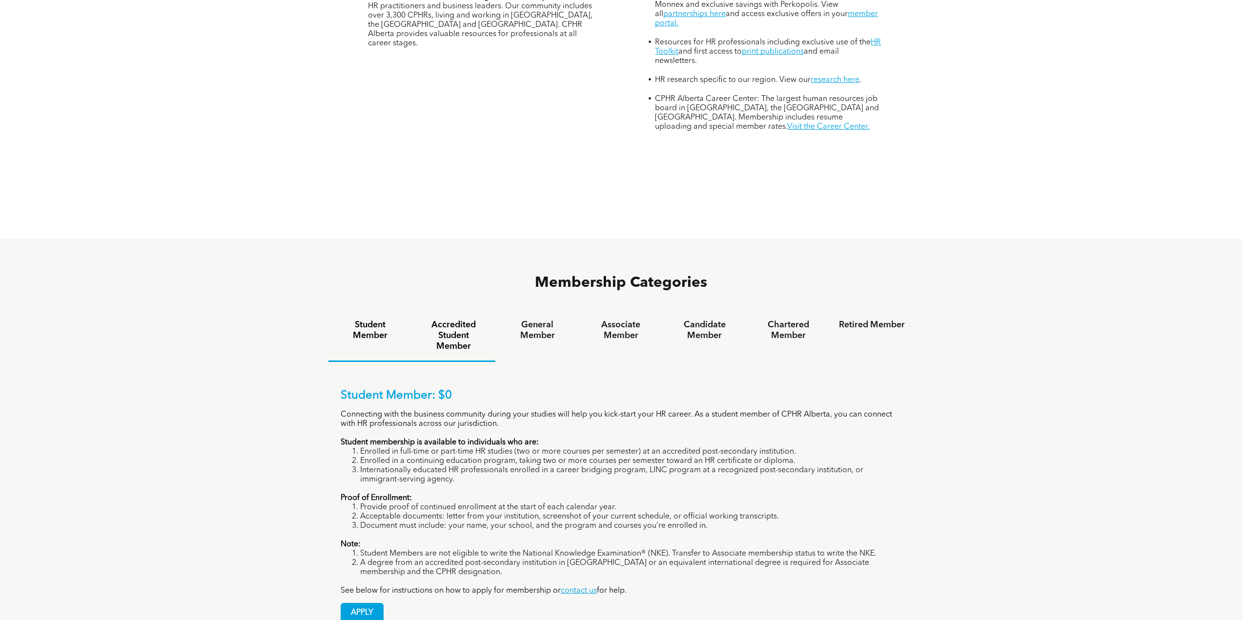
click at [465, 320] on h4 "Accredited Student Member" at bounding box center [454, 336] width 66 height 32
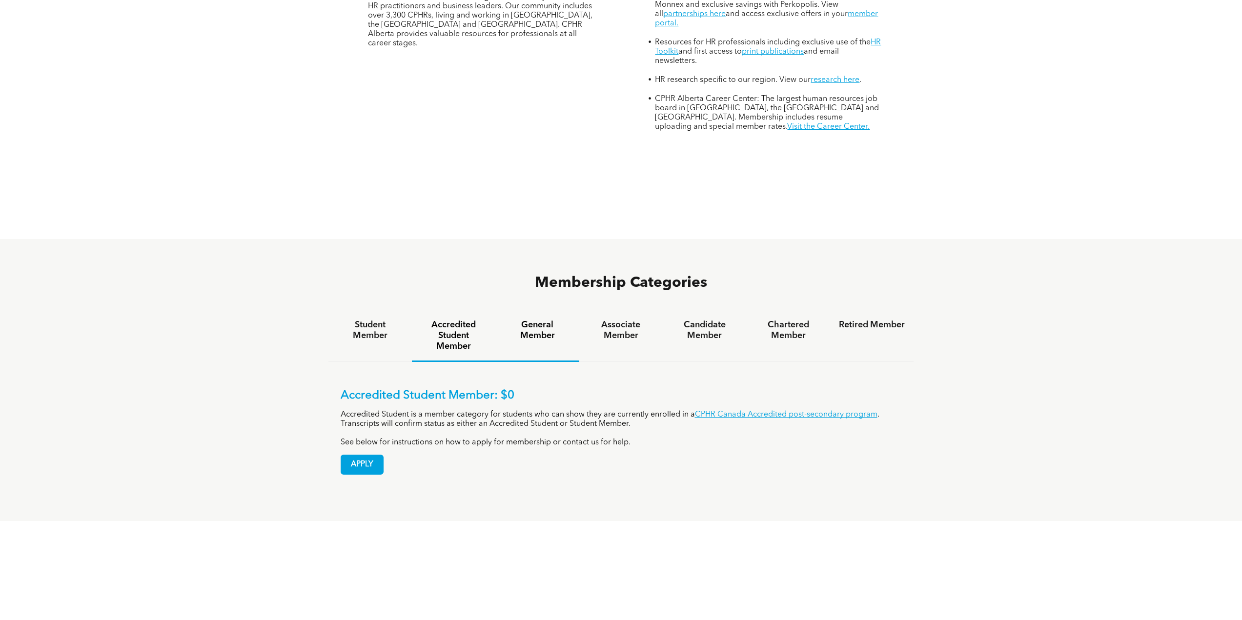
click at [537, 320] on h4 "General Member" at bounding box center [537, 330] width 66 height 21
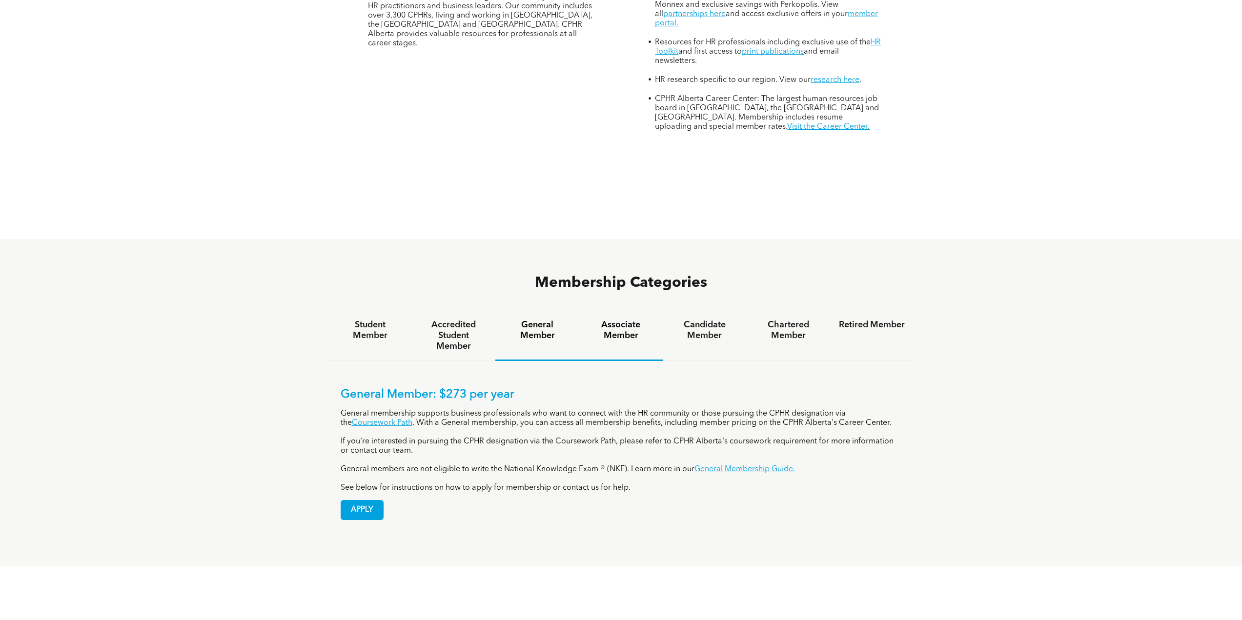
click at [616, 320] on h4 "Associate Member" at bounding box center [621, 330] width 66 height 21
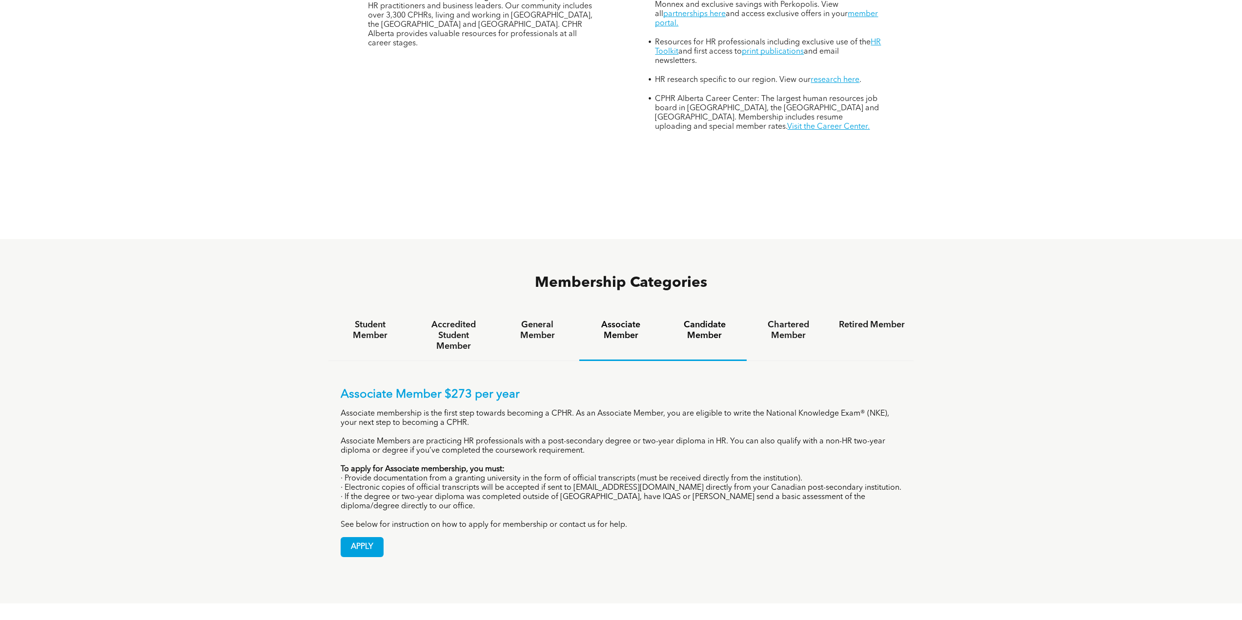
click at [716, 320] on h4 "Candidate Member" at bounding box center [705, 330] width 66 height 21
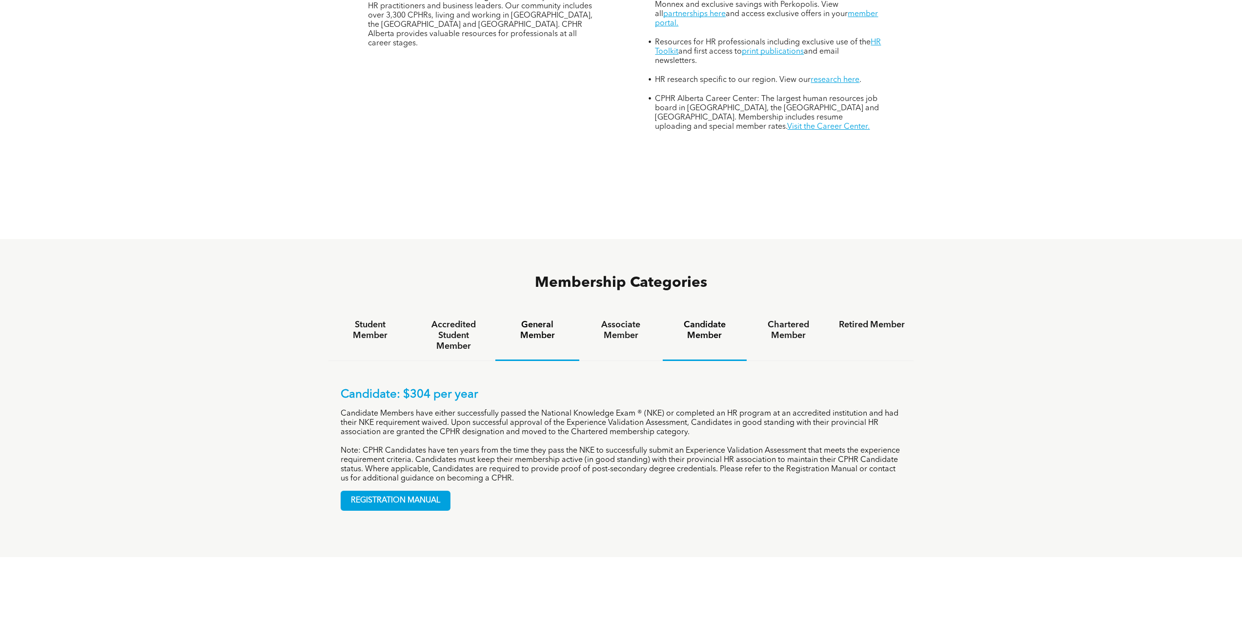
click at [536, 320] on h4 "General Member" at bounding box center [537, 330] width 66 height 21
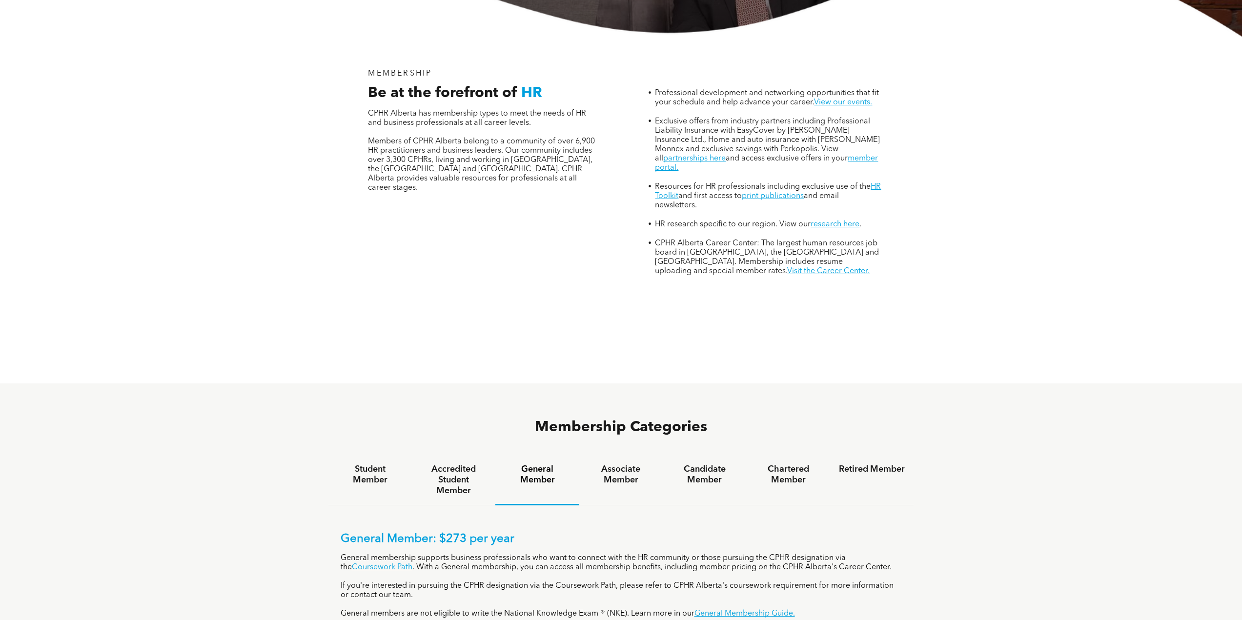
scroll to position [342, 0]
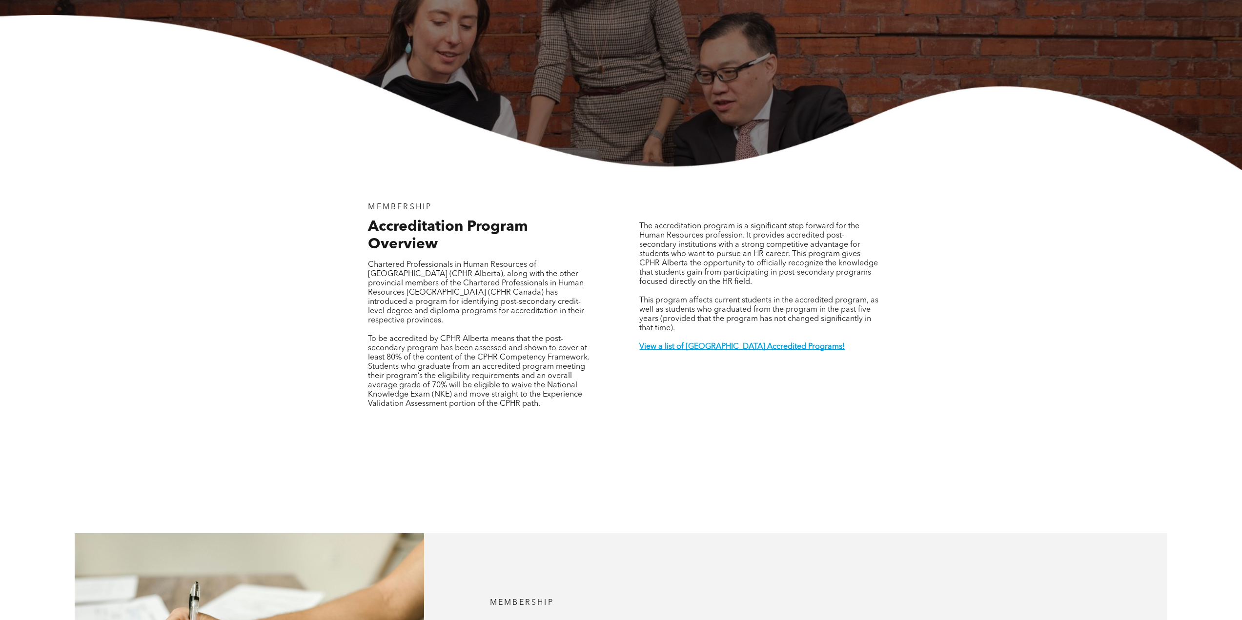
scroll to position [244, 0]
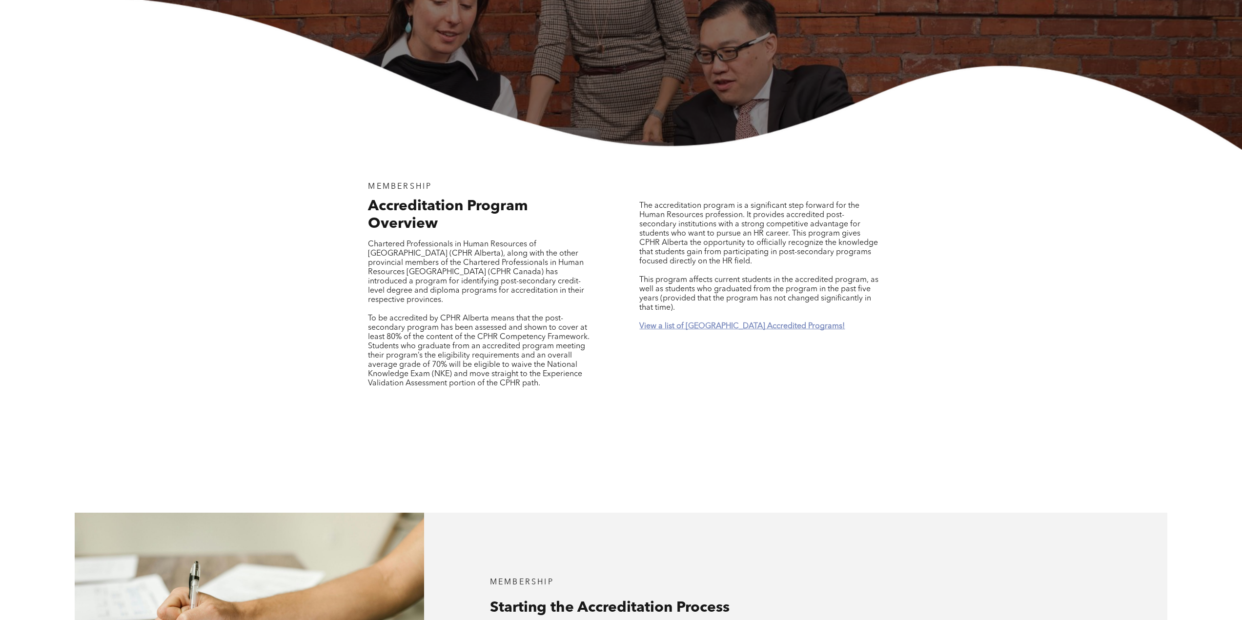
click at [680, 323] on strong "View a list of [GEOGRAPHIC_DATA] Accredited Programs!" at bounding box center [741, 327] width 205 height 8
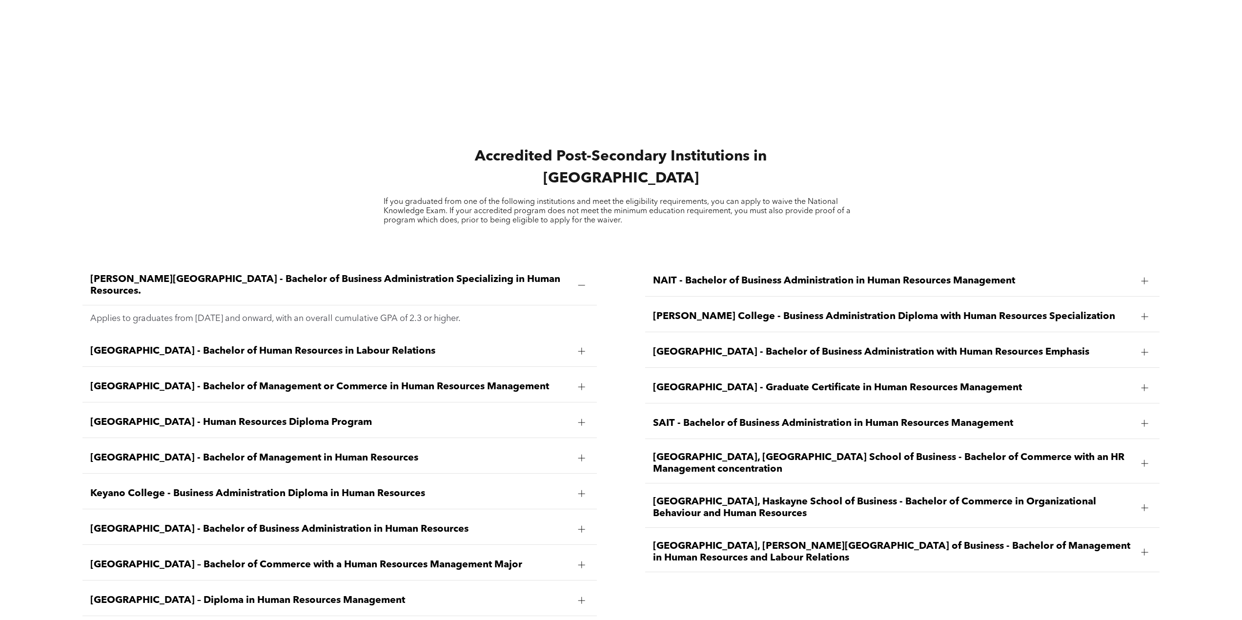
scroll to position [1605, 0]
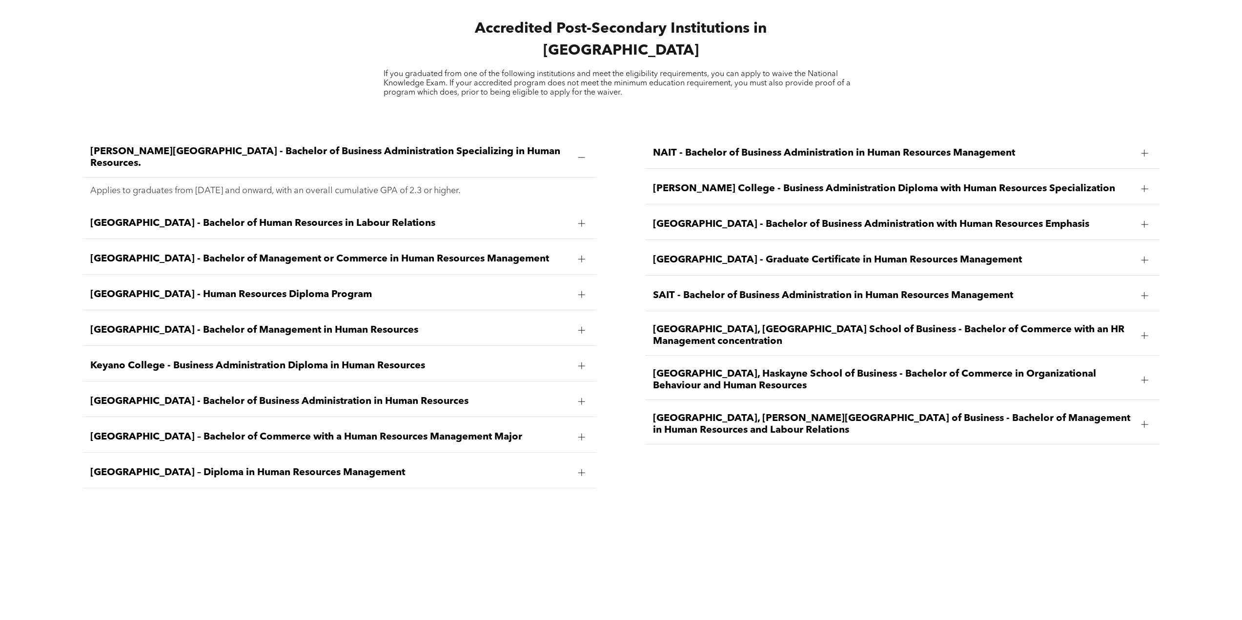
click at [584, 259] on div at bounding box center [581, 259] width 7 height 0
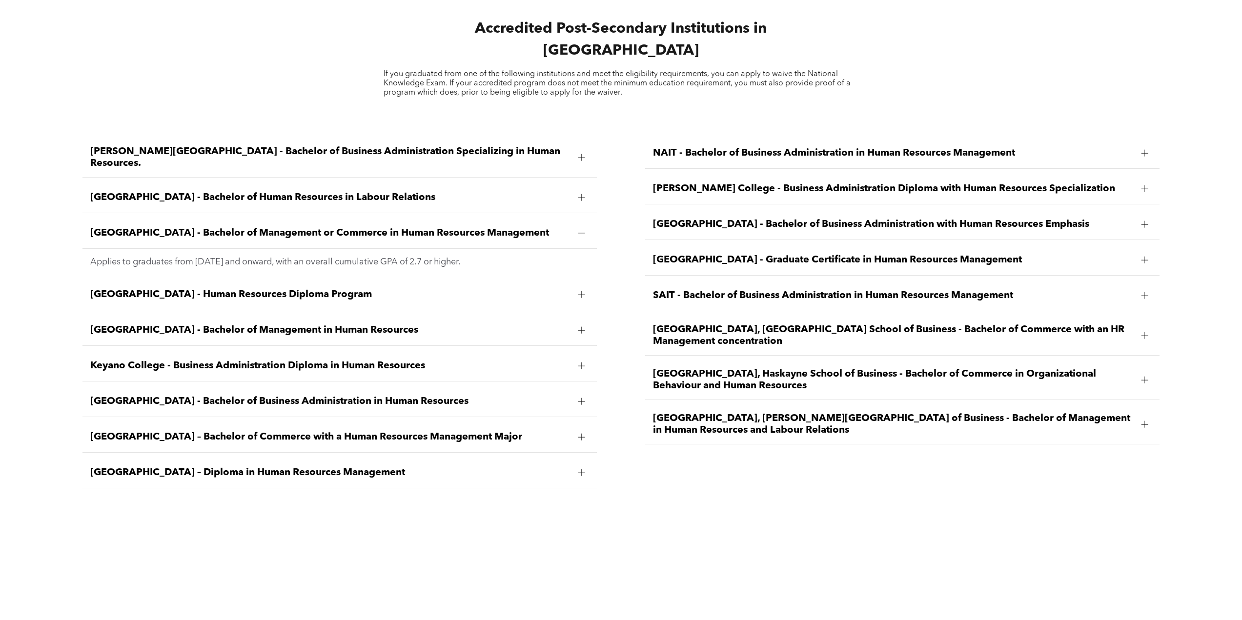
click at [698, 324] on span "[GEOGRAPHIC_DATA], [GEOGRAPHIC_DATA] School of Business - Bachelor of Commerce …" at bounding box center [893, 335] width 480 height 23
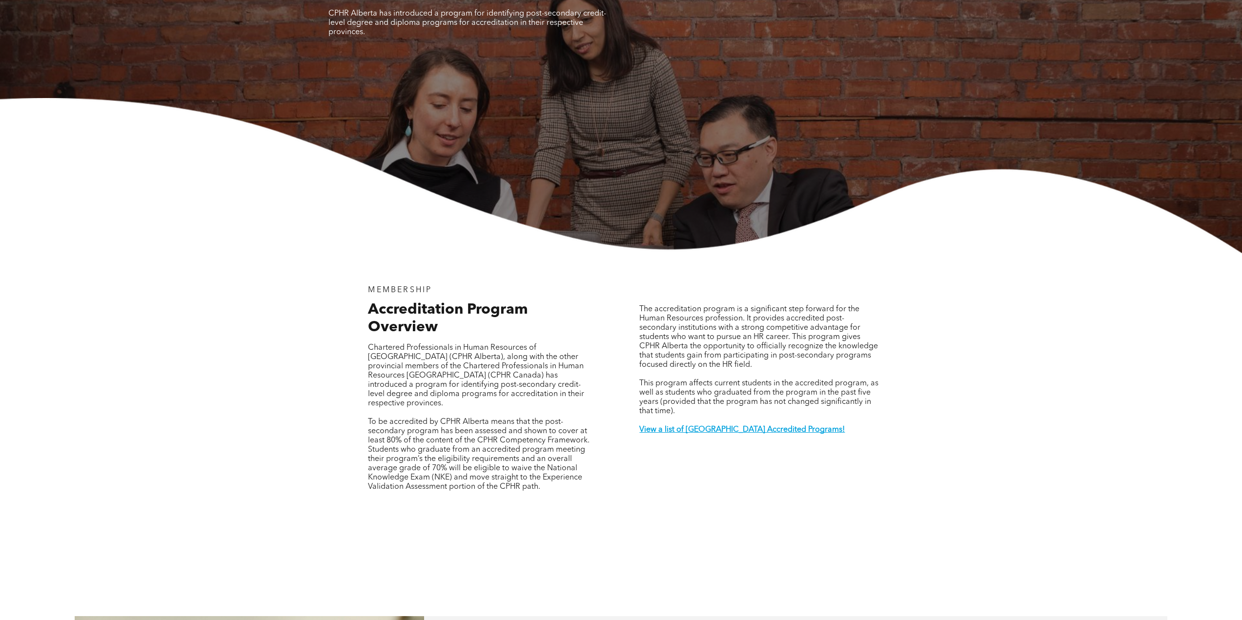
scroll to position [0, 0]
